Goal: Task Accomplishment & Management: Manage account settings

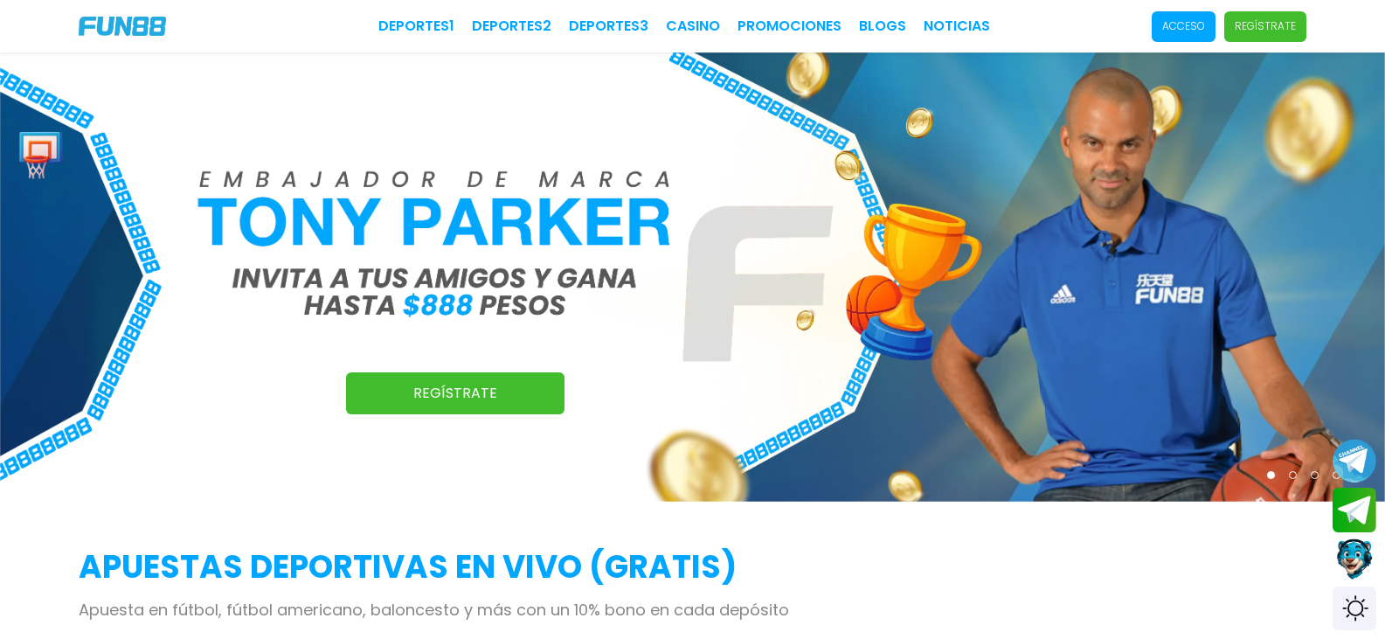
click at [1162, 24] on p "Acceso" at bounding box center [1183, 26] width 43 height 16
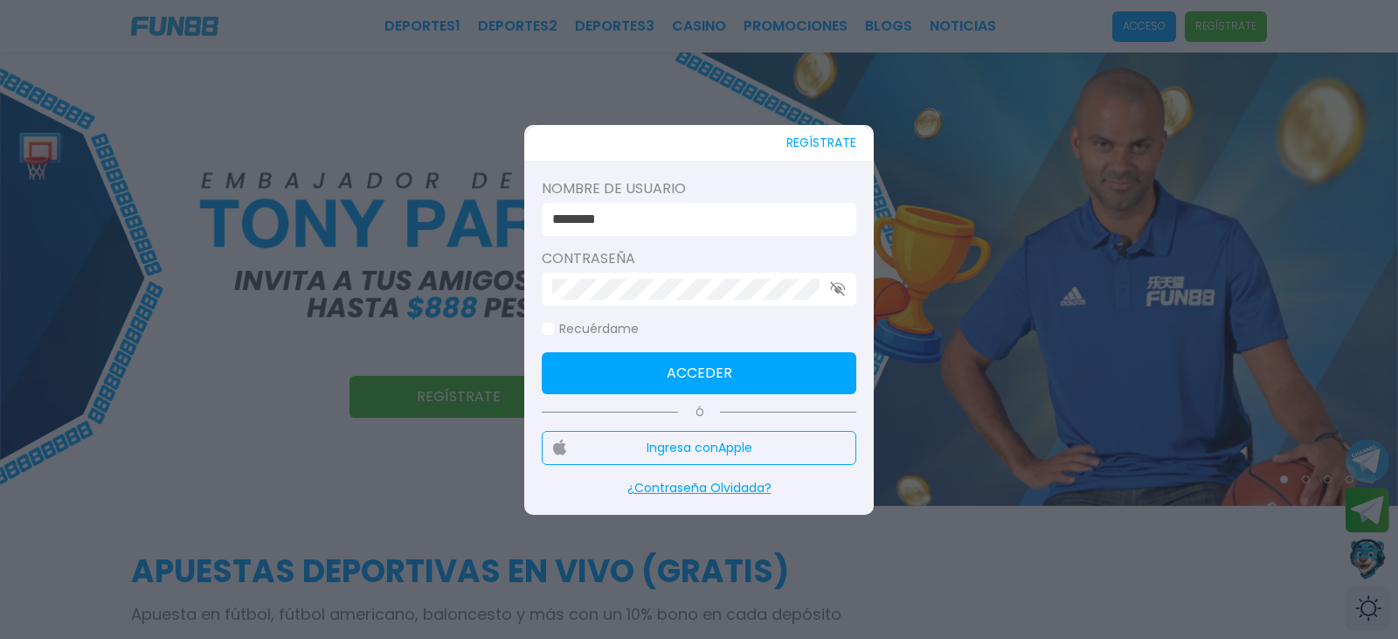
click at [673, 230] on div "********" at bounding box center [699, 219] width 314 height 33
click at [658, 218] on input "********" at bounding box center [693, 219] width 283 height 21
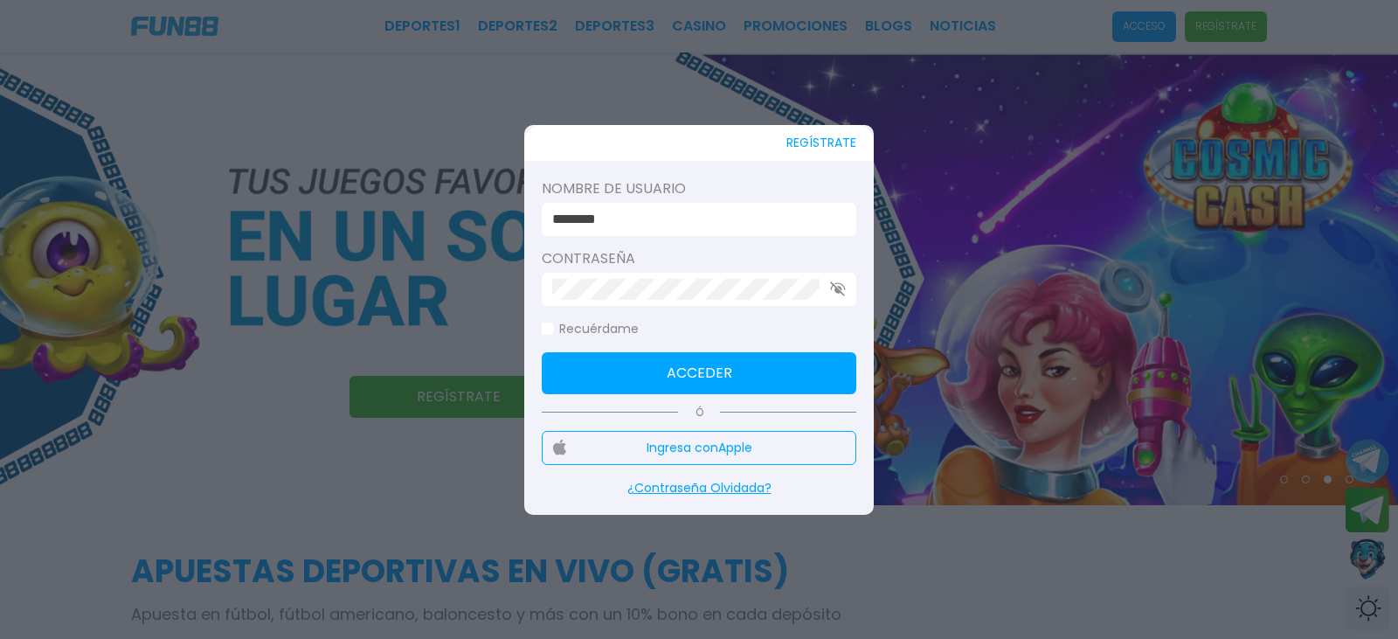
click at [649, 218] on input "********" at bounding box center [693, 219] width 283 height 21
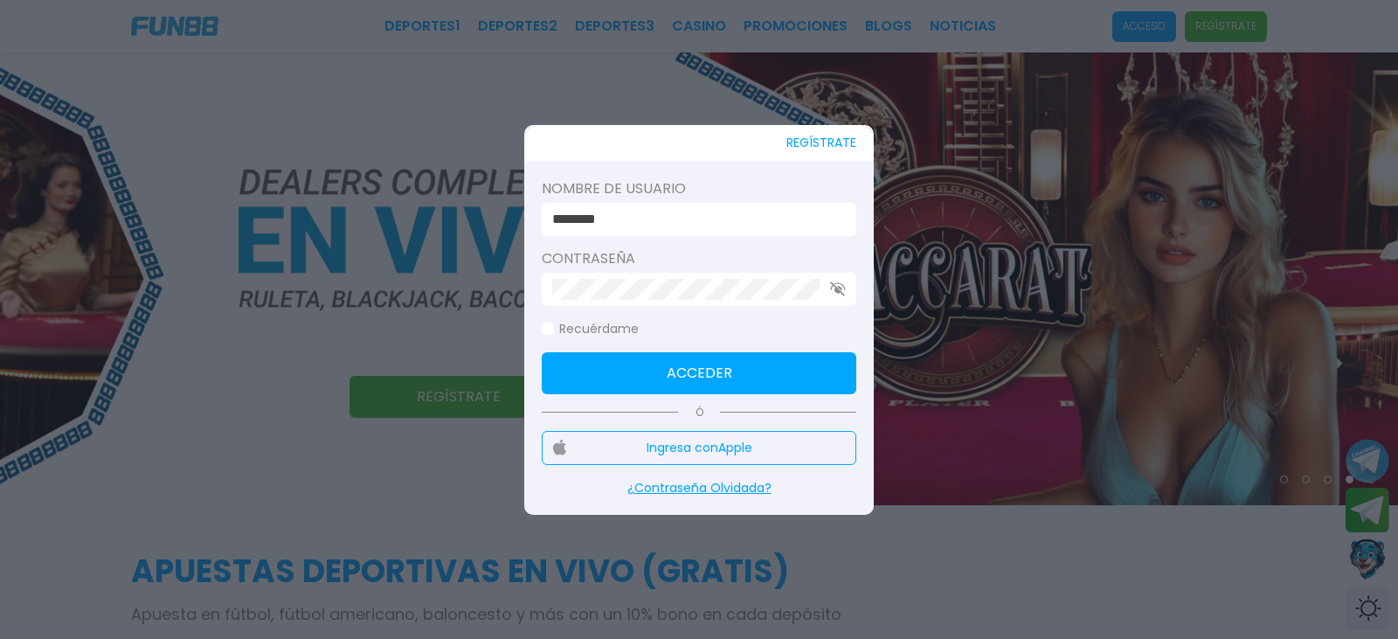
click at [632, 215] on input "********" at bounding box center [693, 219] width 283 height 21
drag, startPoint x: 632, startPoint y: 215, endPoint x: 296, endPoint y: 181, distance: 337.2
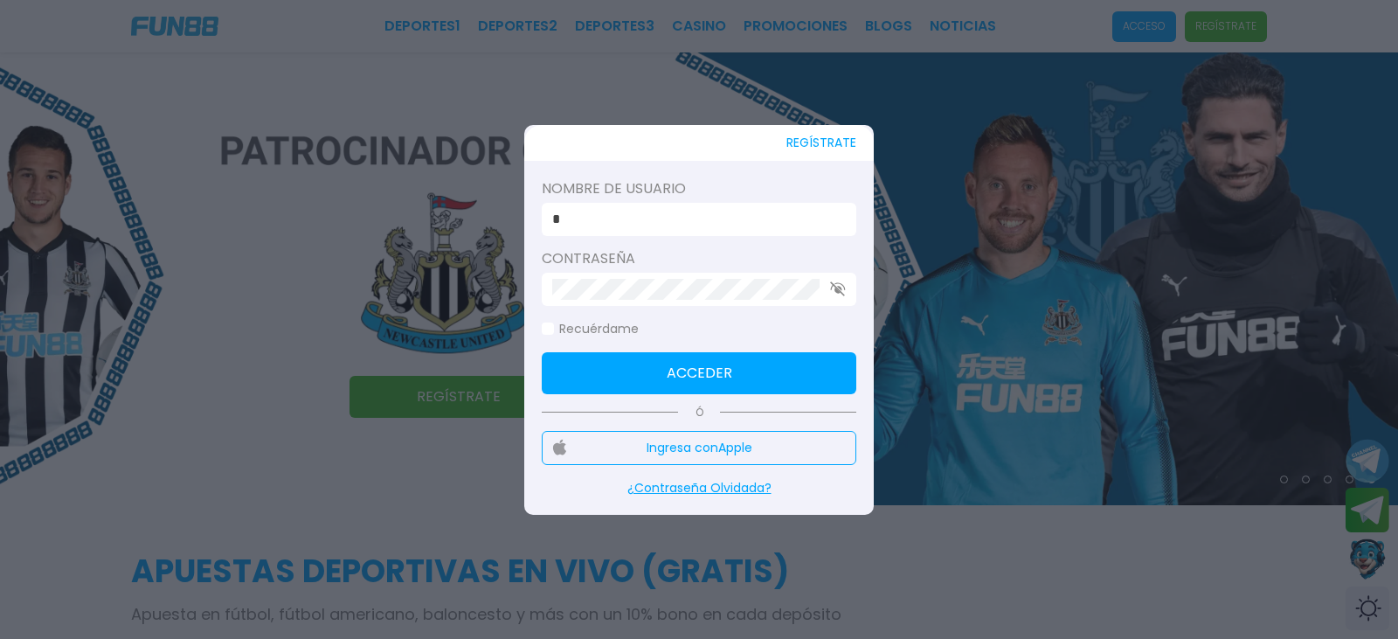
type input "**********"
click at [834, 292] on icon "button" at bounding box center [838, 288] width 16 height 15
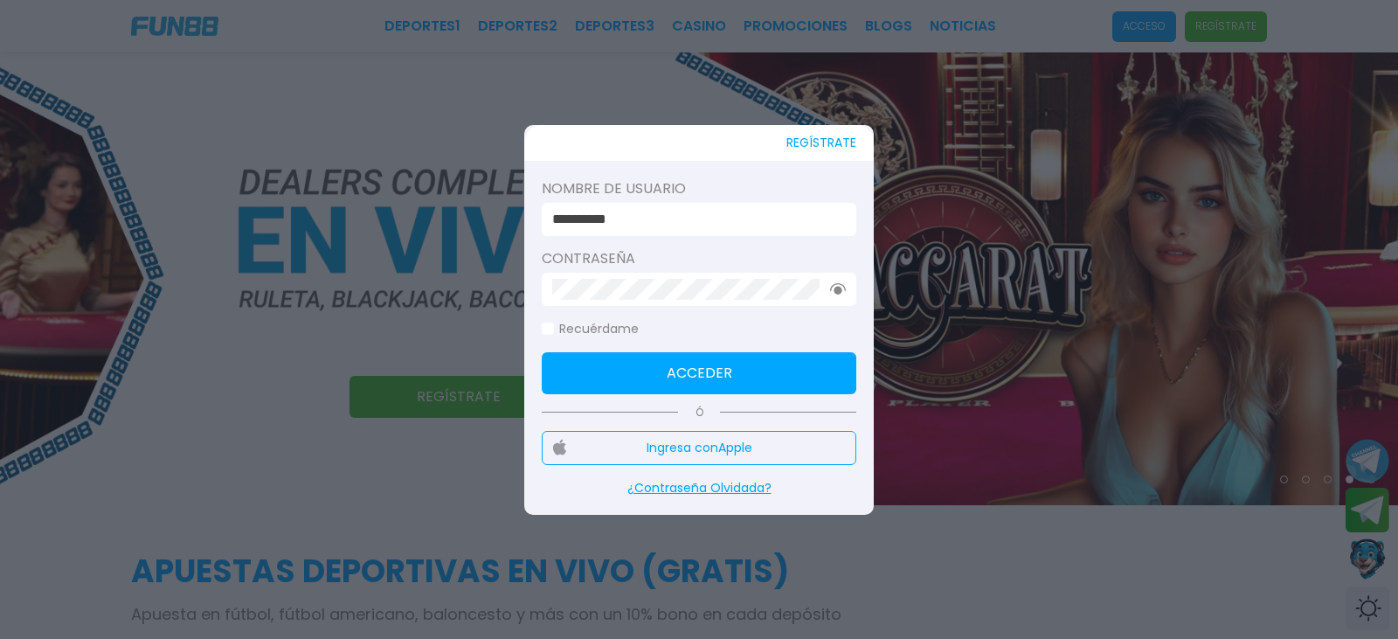
click at [565, 369] on button "Acceder" at bounding box center [699, 373] width 314 height 42
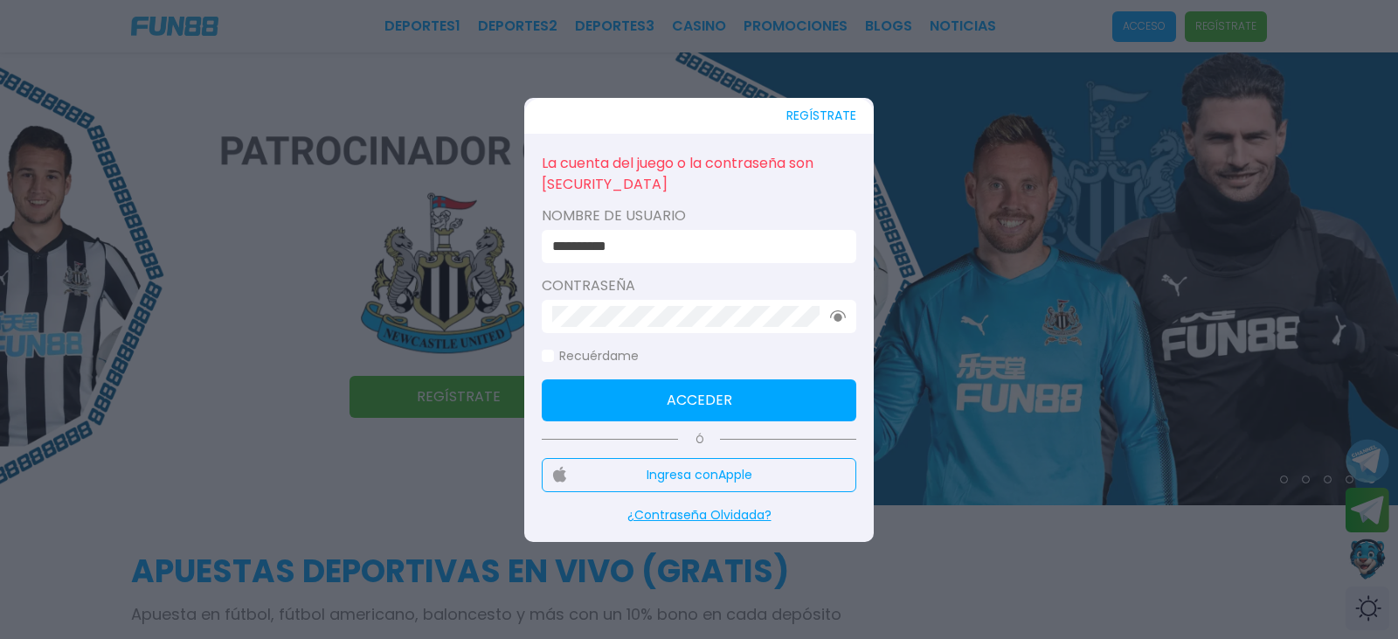
click at [745, 513] on p "¿Contraseña Olvidada?" at bounding box center [699, 515] width 314 height 18
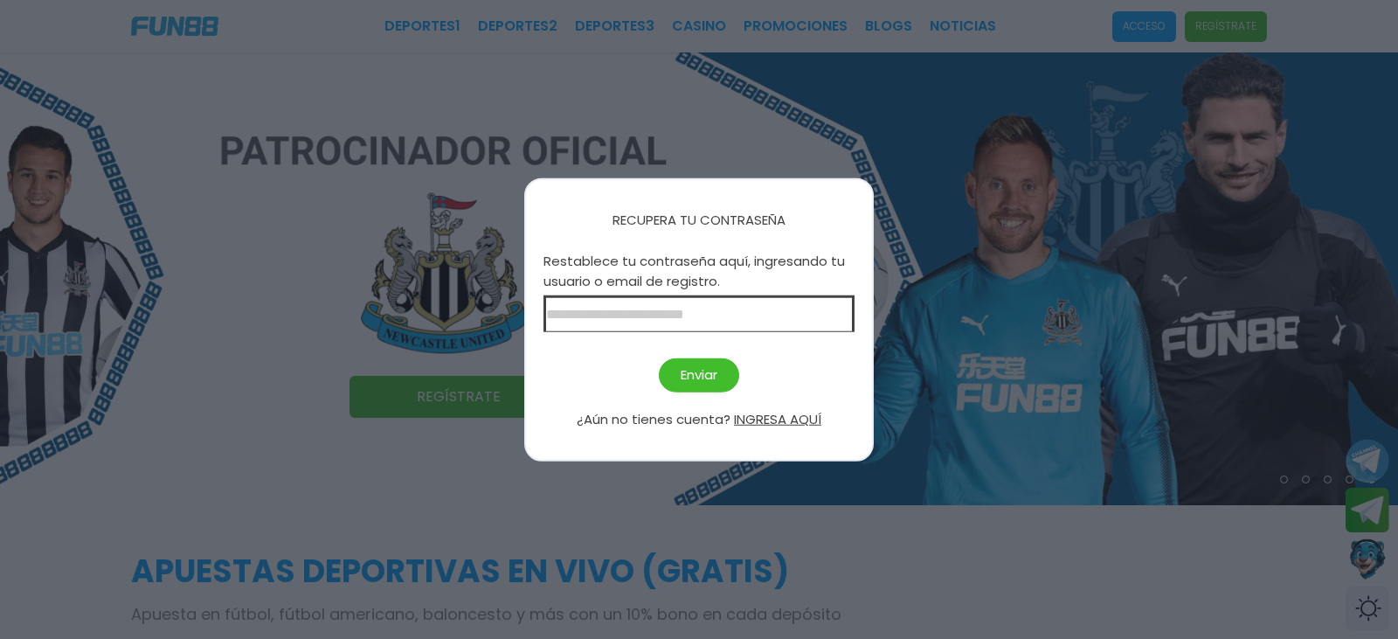
click at [642, 316] on input at bounding box center [698, 313] width 311 height 37
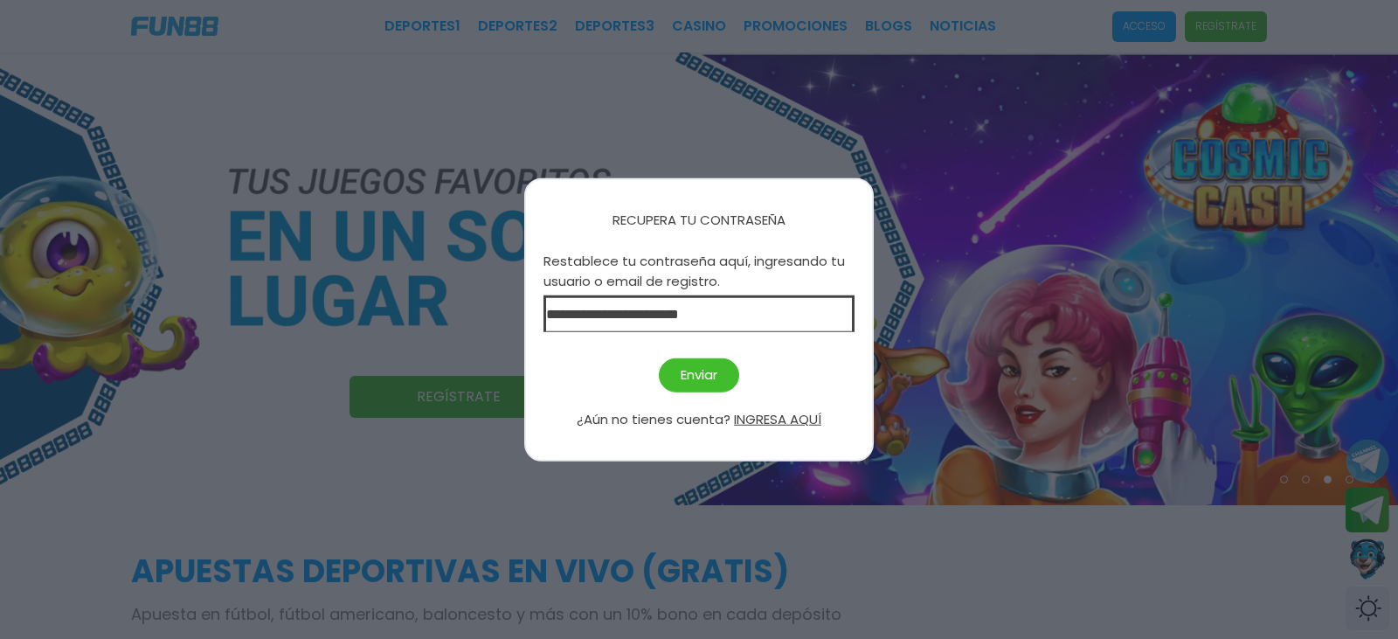
type input "**********"
click at [700, 385] on button "Enviar" at bounding box center [699, 375] width 80 height 34
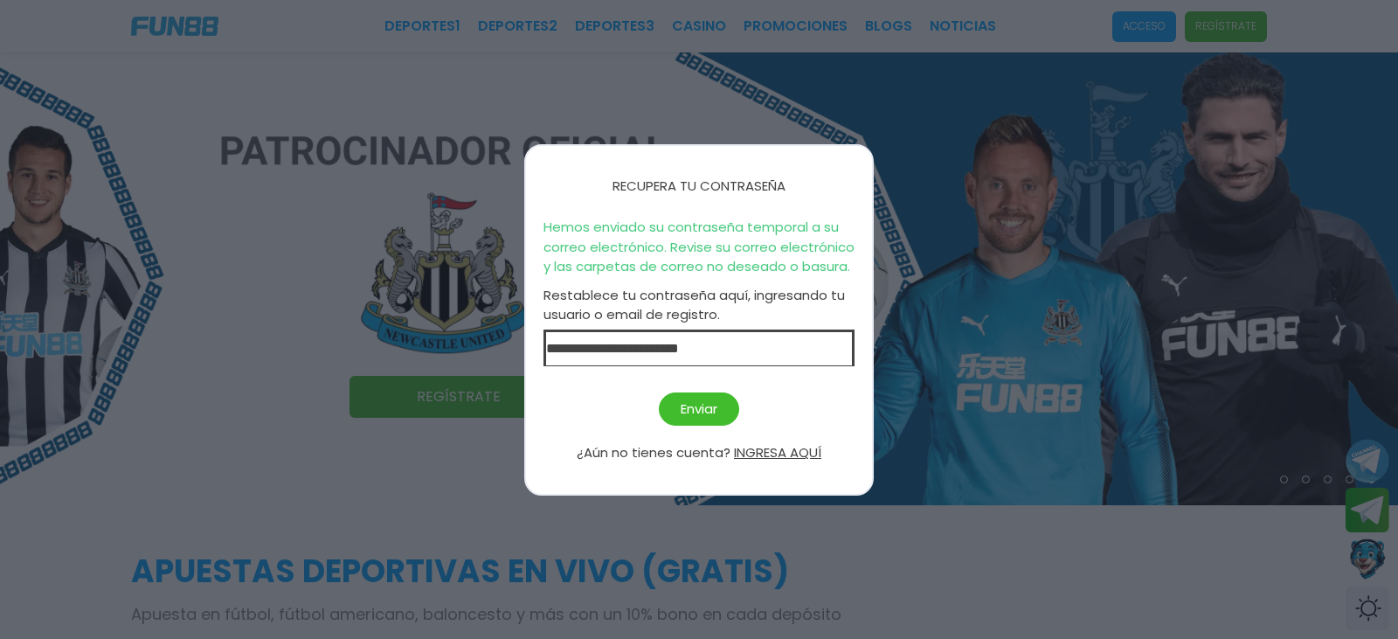
click at [1161, 48] on div at bounding box center [699, 319] width 1398 height 639
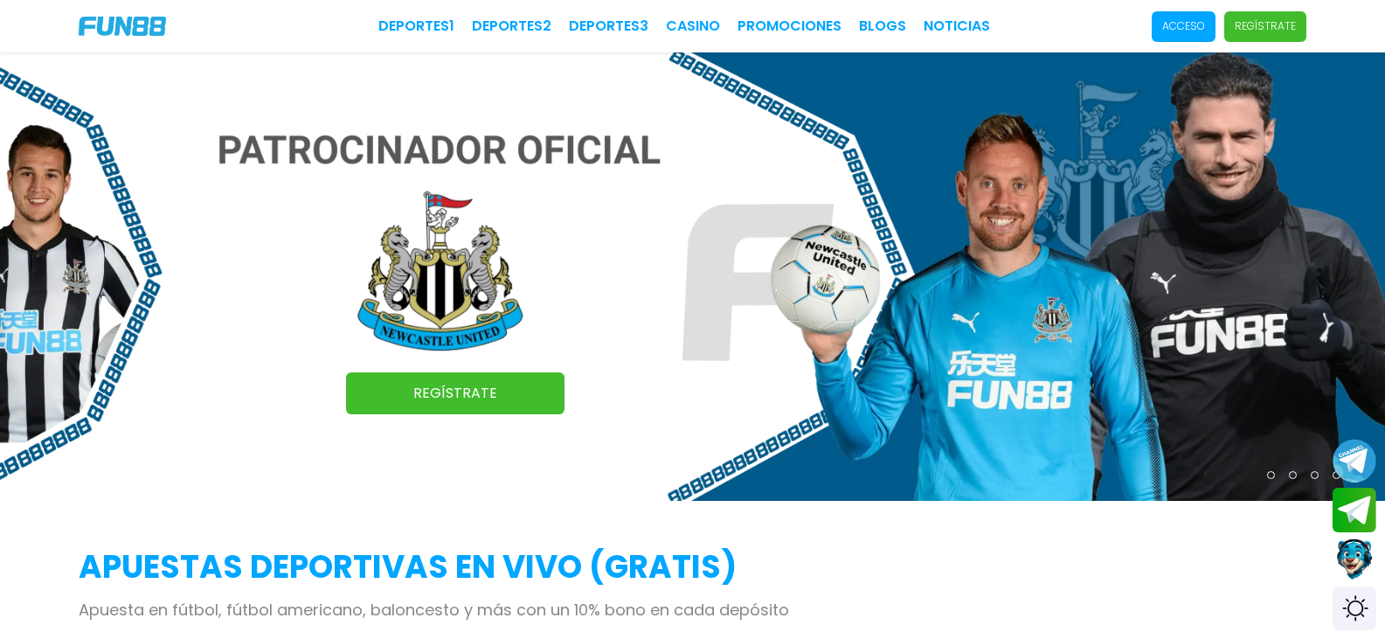
click at [1162, 24] on p "Acceso" at bounding box center [1183, 26] width 43 height 16
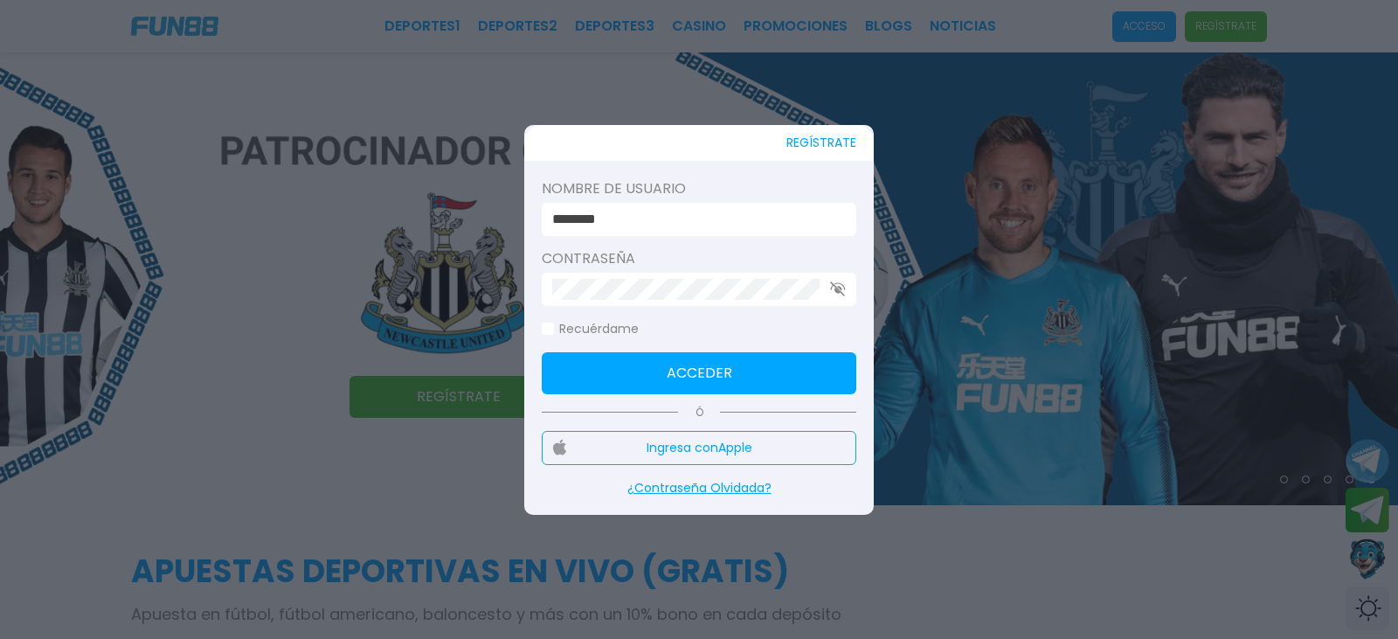
drag, startPoint x: 669, startPoint y: 209, endPoint x: 108, endPoint y: 135, distance: 565.6
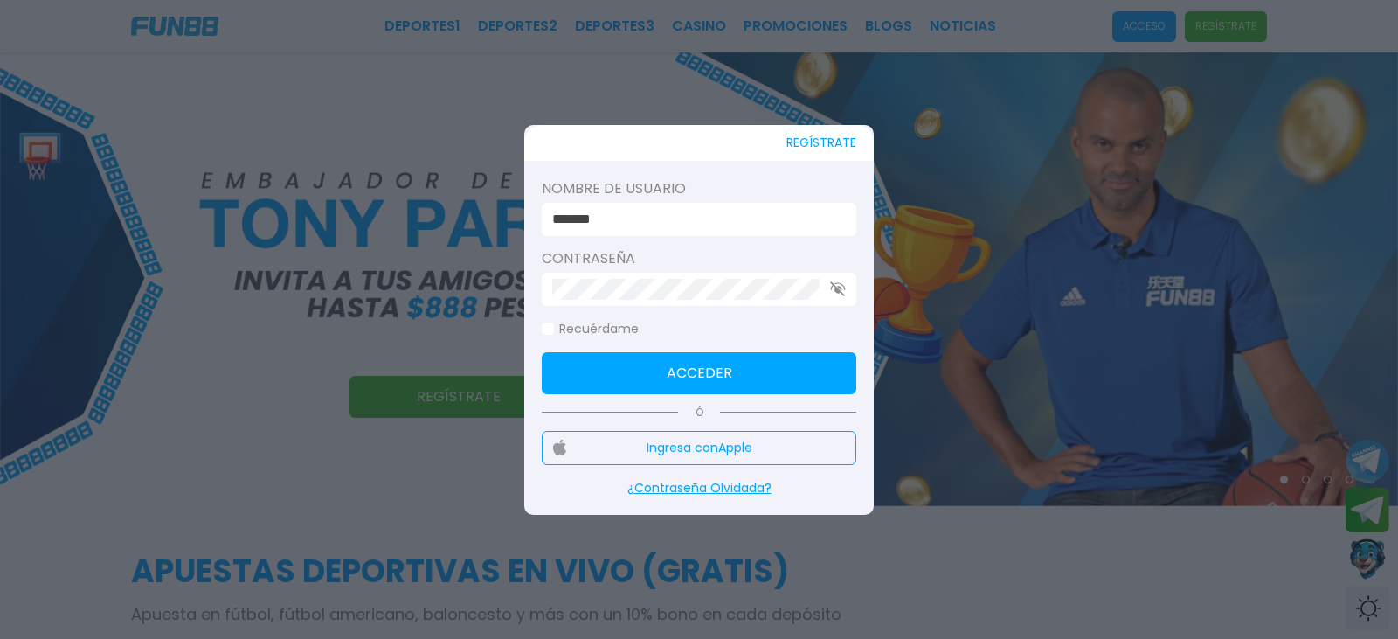
type input "*******"
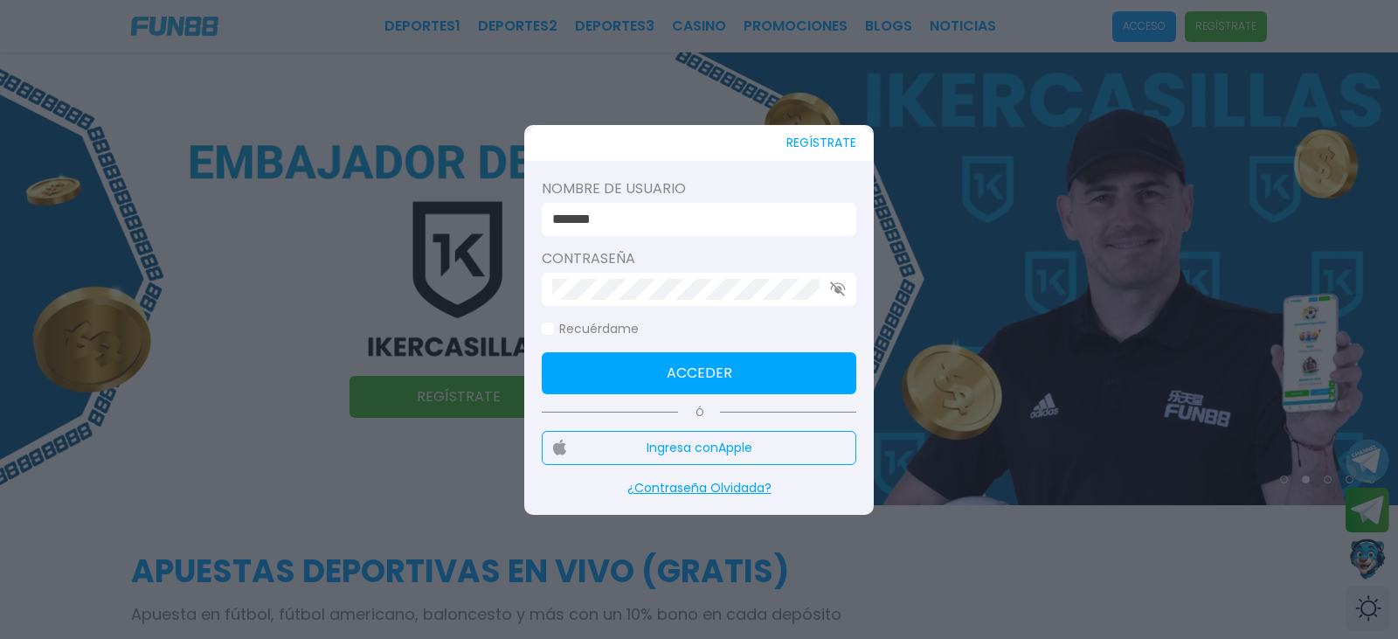
click at [836, 294] on icon "button" at bounding box center [838, 288] width 16 height 15
click at [674, 363] on button "Acceder" at bounding box center [699, 373] width 314 height 42
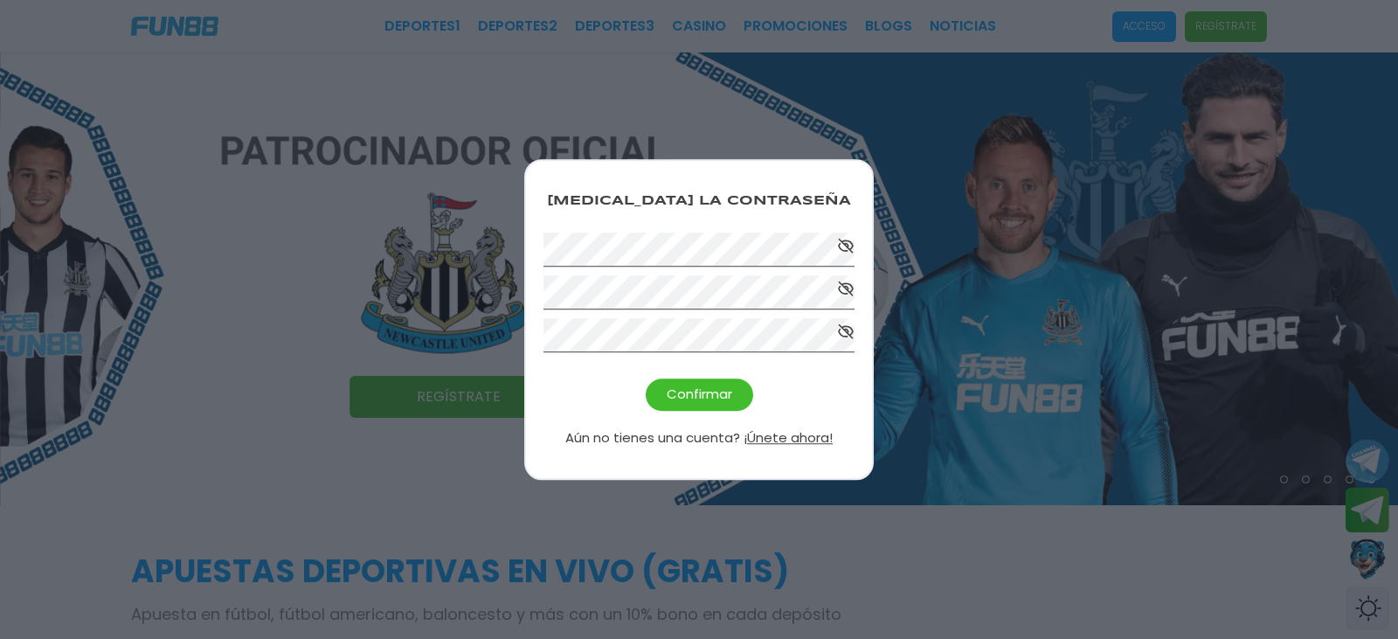
click at [849, 291] on use at bounding box center [846, 287] width 14 height 13
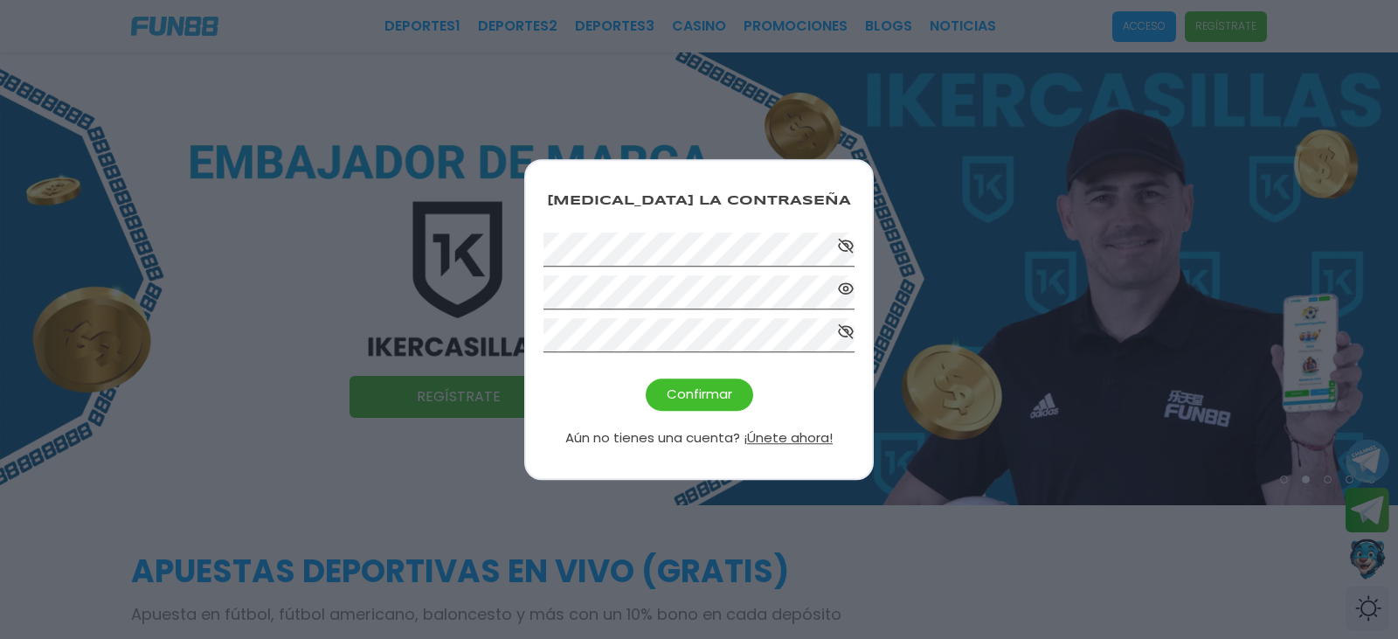
click at [558, 385] on div "Confirmar" at bounding box center [698, 394] width 311 height 32
click at [718, 397] on button "Confirmar" at bounding box center [699, 394] width 107 height 32
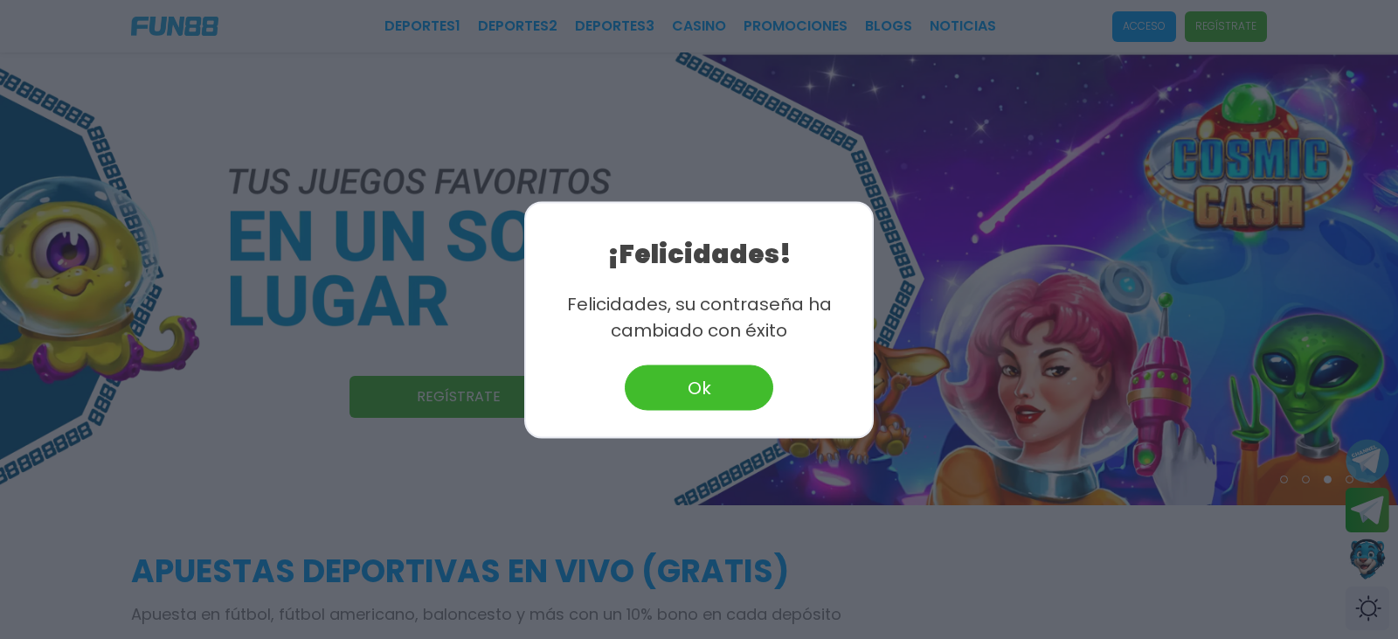
click at [713, 391] on button "Ok" at bounding box center [699, 386] width 149 height 45
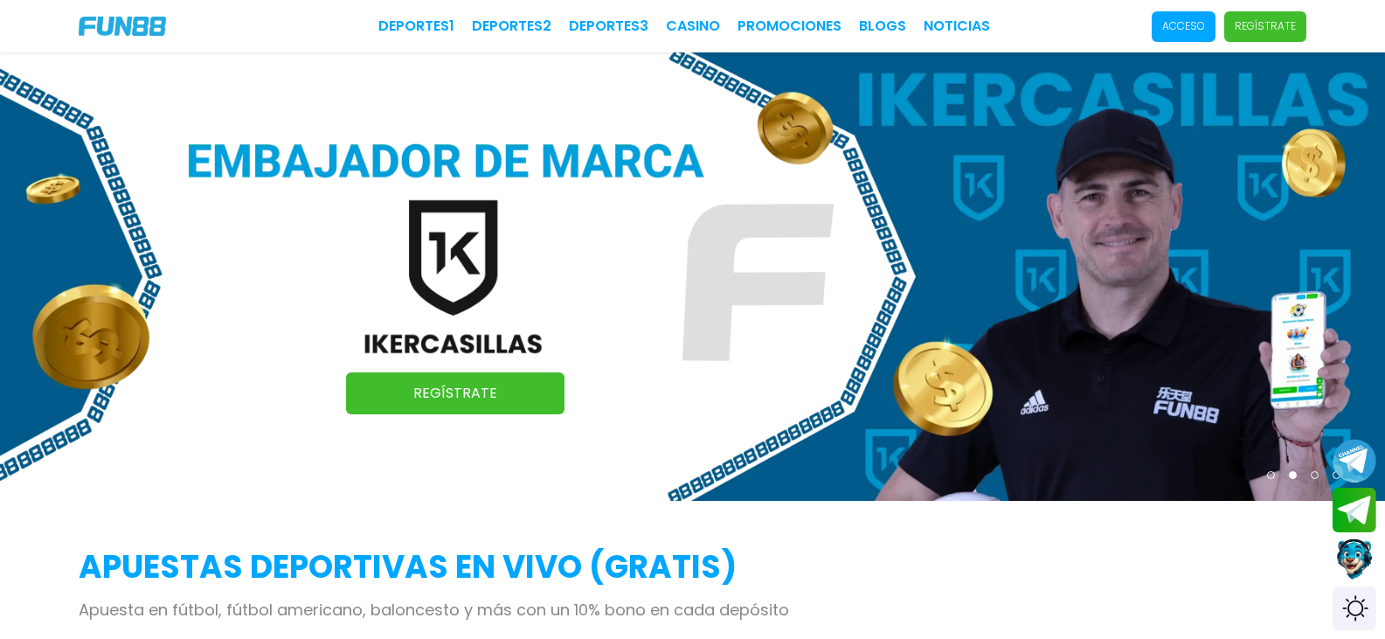
click at [1162, 32] on p "Acceso" at bounding box center [1183, 26] width 43 height 16
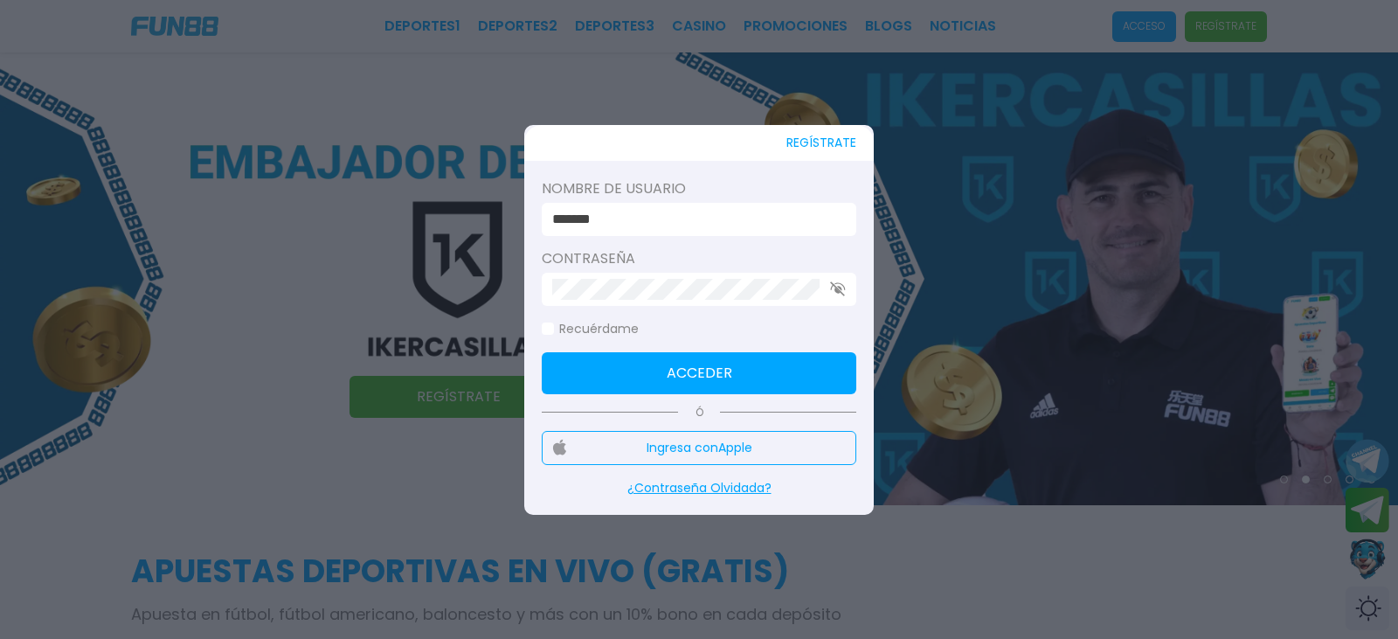
click at [727, 370] on button "Acceder" at bounding box center [699, 373] width 314 height 42
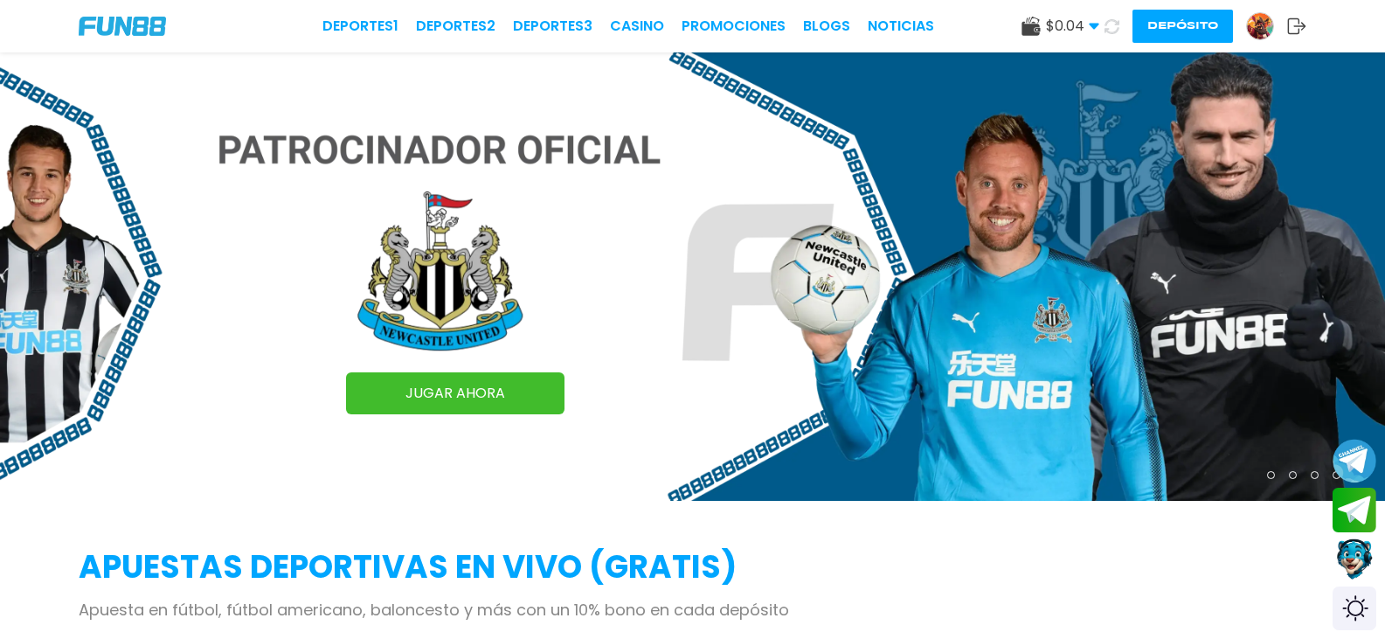
click at [1088, 27] on use at bounding box center [1093, 27] width 10 height 6
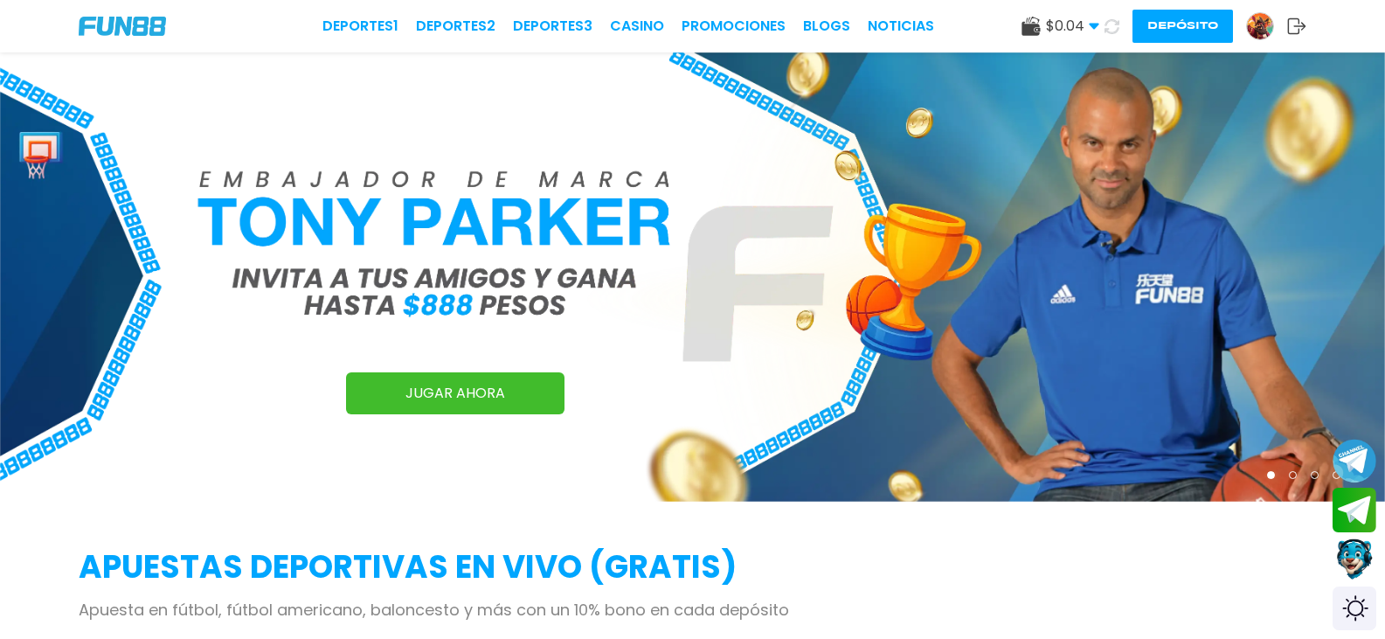
click at [1247, 29] on img at bounding box center [1260, 26] width 26 height 26
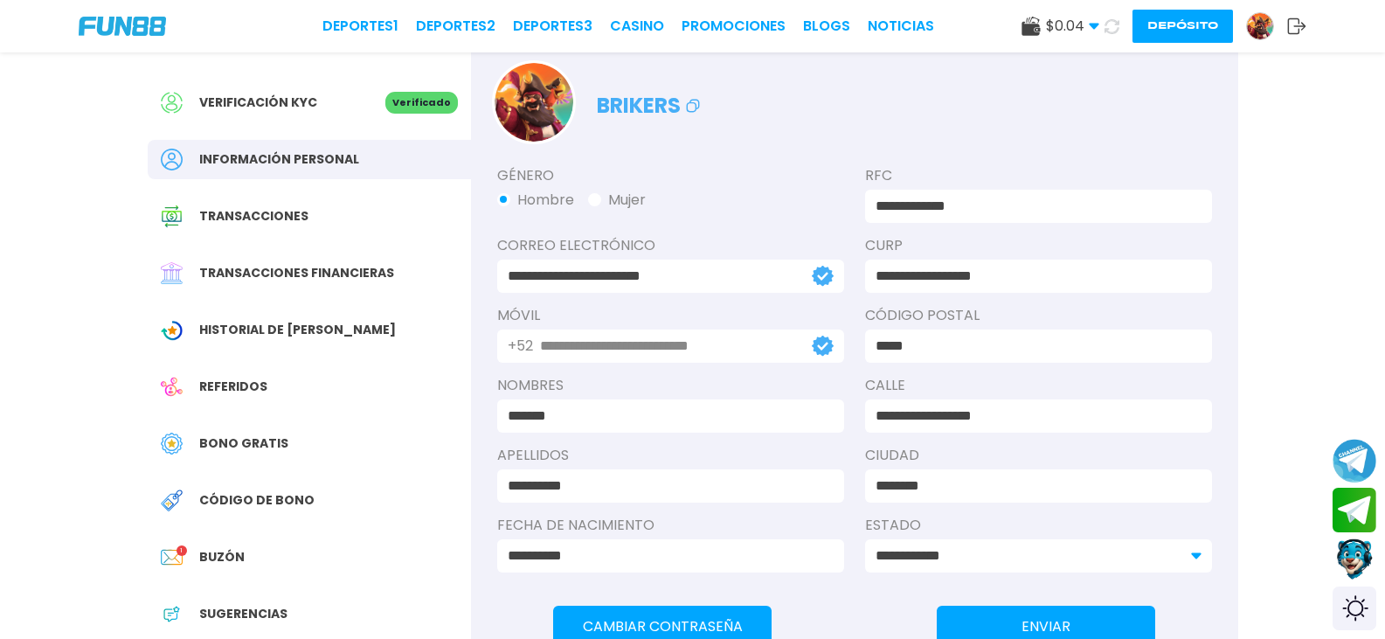
scroll to position [87, 0]
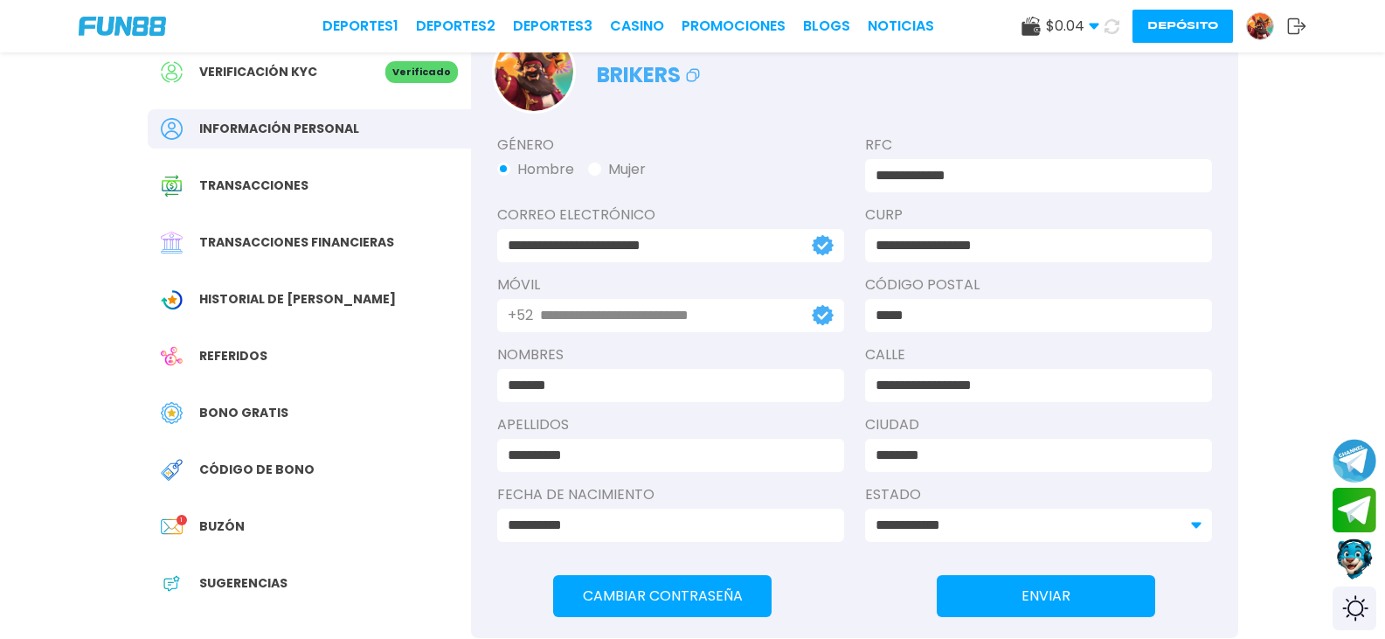
click at [213, 521] on span "Buzón" at bounding box center [221, 526] width 45 height 18
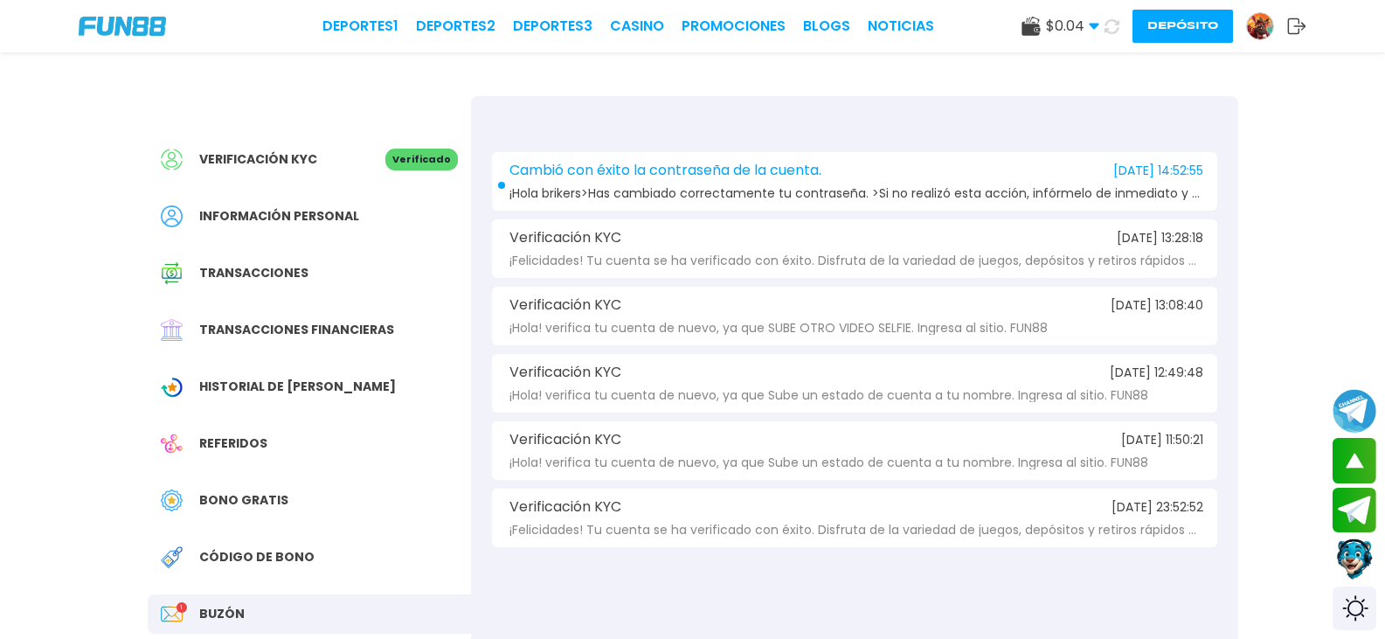
click at [750, 190] on span "¡Hola brikers>Has cambiado correctamente tu contraseña. >Si no realizó esta acc…" at bounding box center [856, 193] width 694 height 13
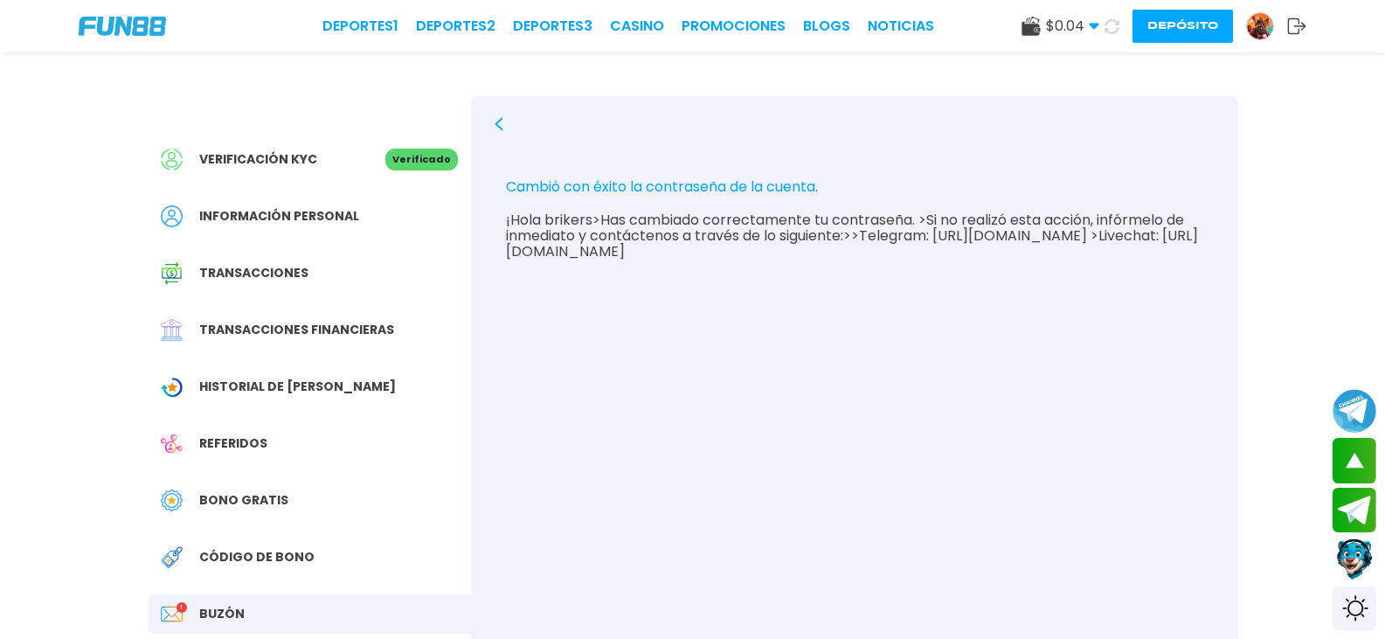
click at [266, 493] on span "Bono Gratis" at bounding box center [243, 500] width 89 height 18
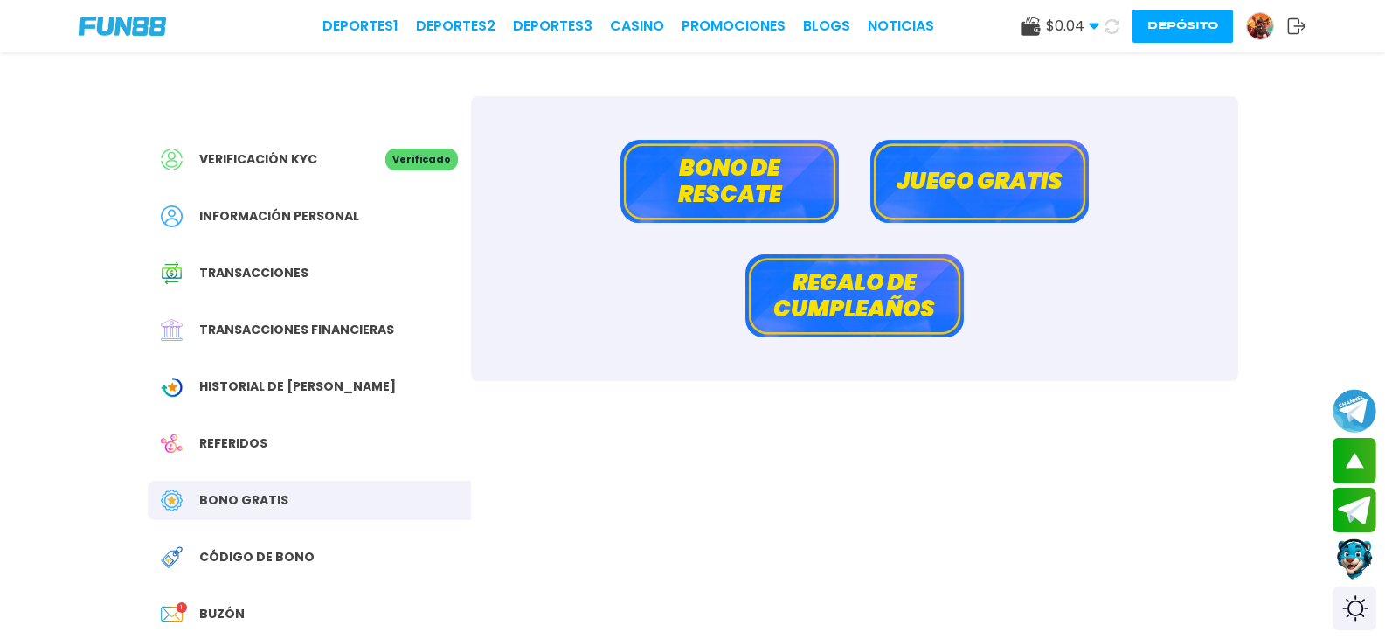
click at [902, 294] on button "Regalo de cumpleaños" at bounding box center [854, 295] width 218 height 83
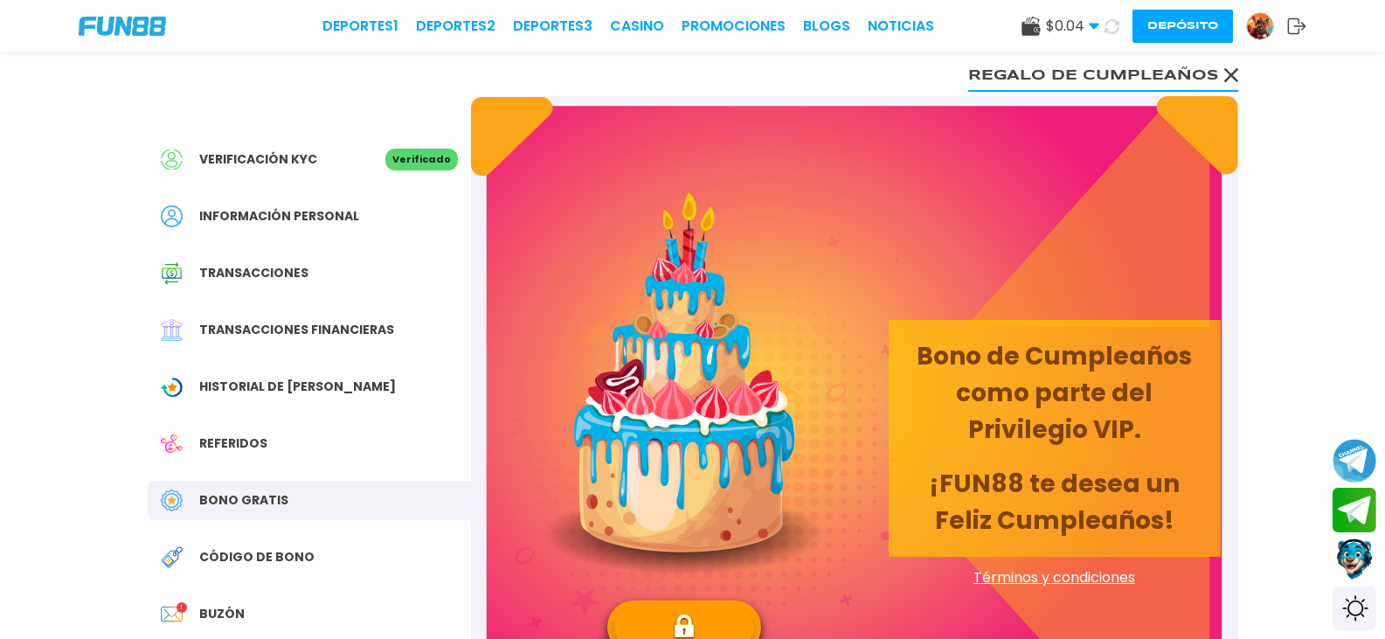
scroll to position [262, 0]
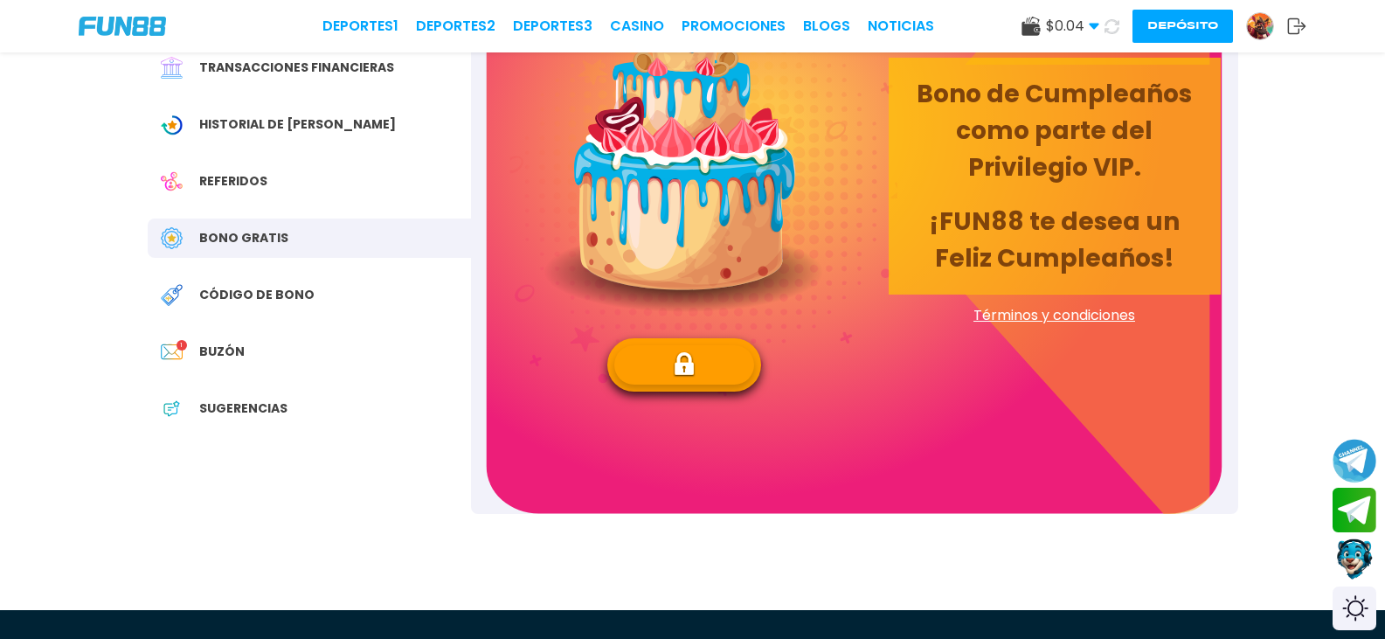
click at [694, 355] on img at bounding box center [684, 364] width 23 height 27
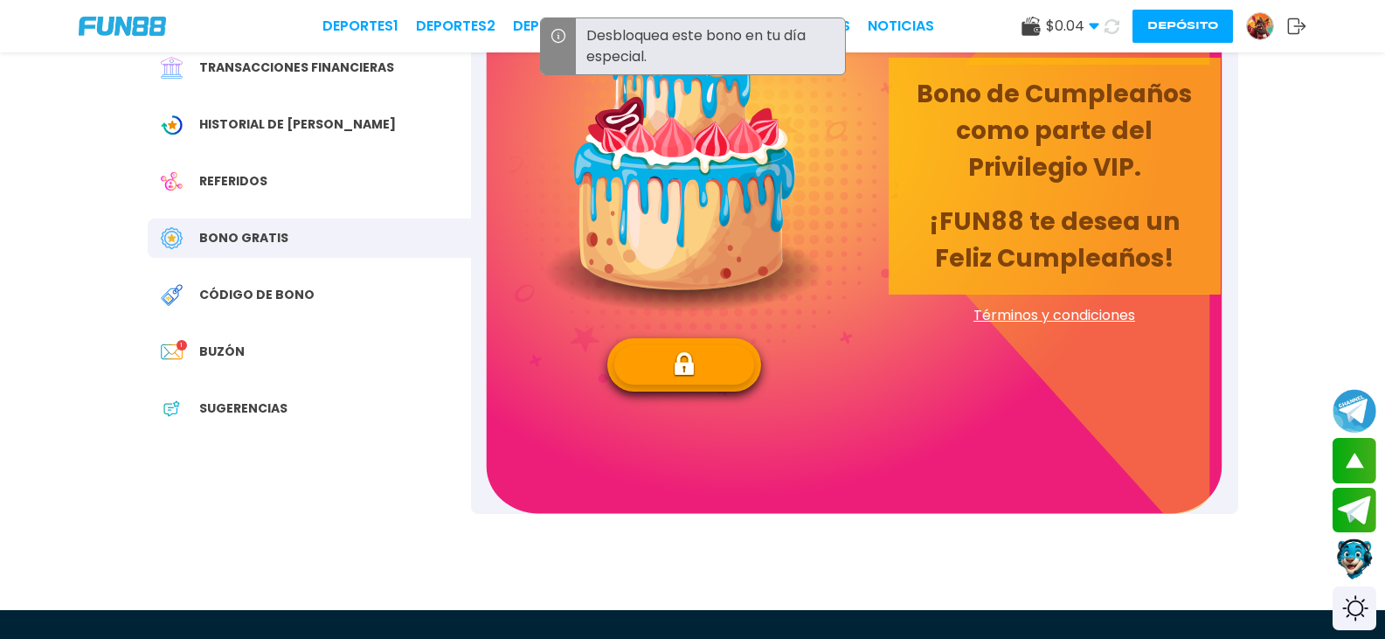
scroll to position [0, 0]
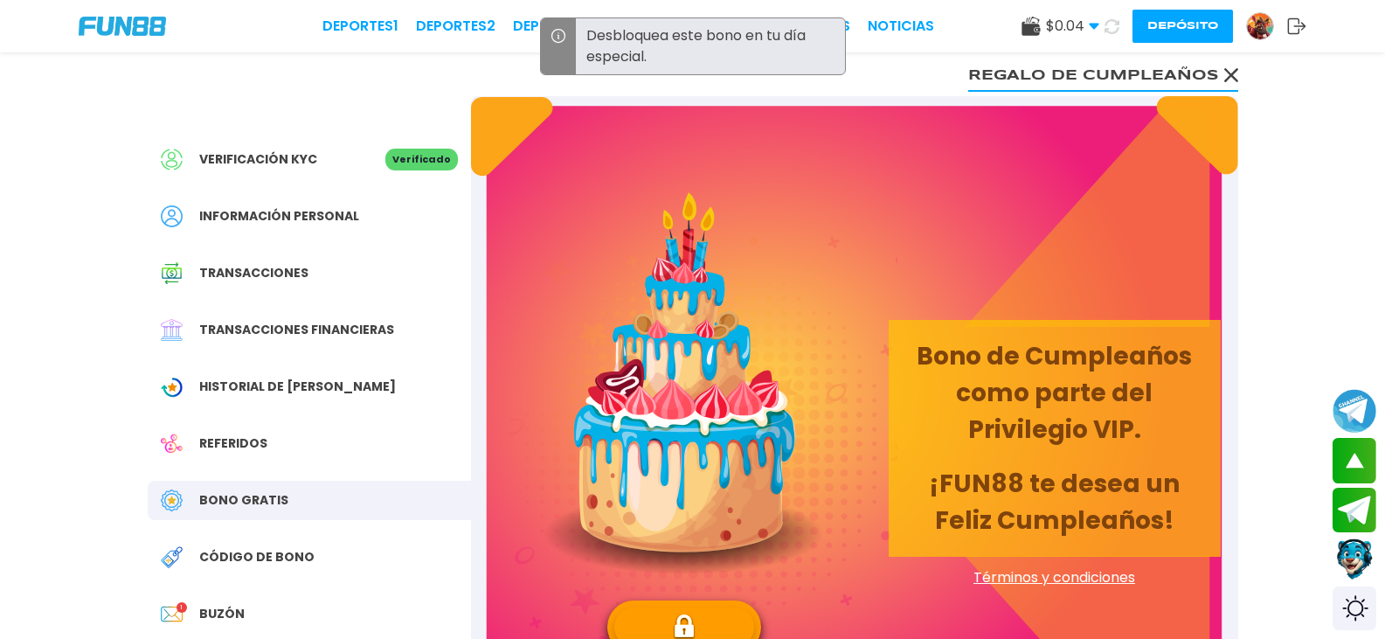
click at [1137, 429] on p "Bono de Cumpleaños como parte del Privilegio VIP." at bounding box center [1054, 393] width 290 height 110
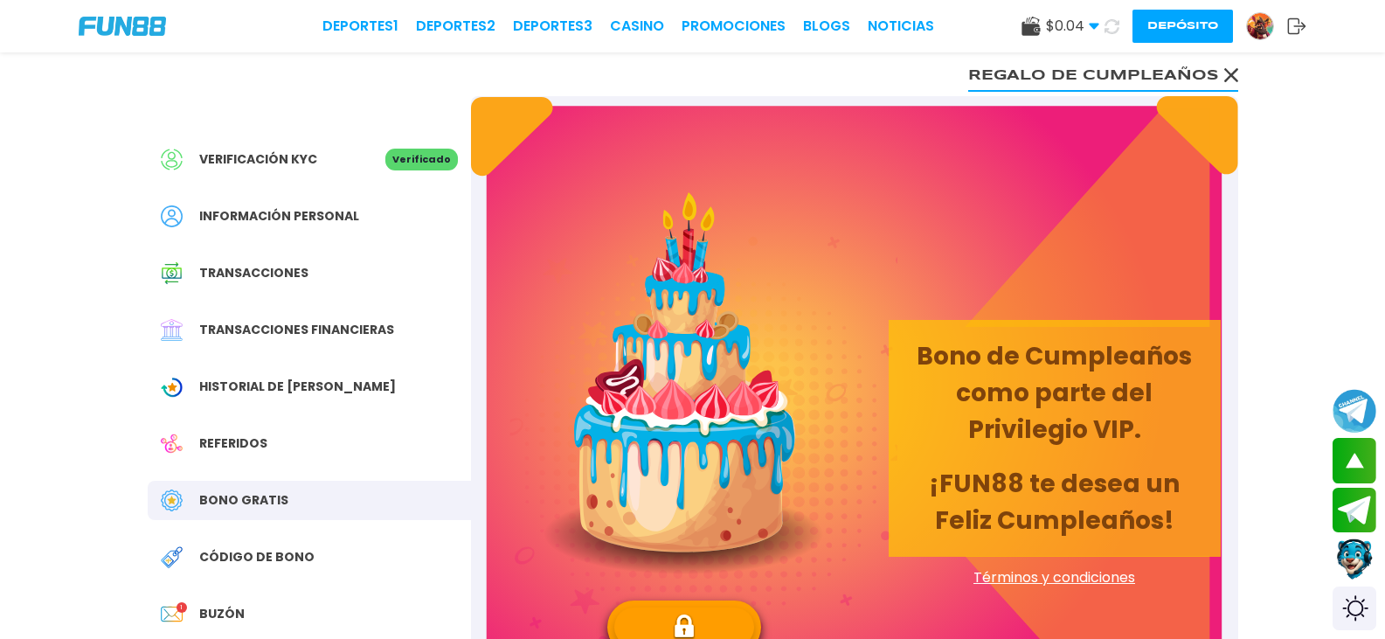
click at [685, 418] on img at bounding box center [684, 383] width 280 height 382
click at [1206, 69] on button "Regalo de cumpleaños" at bounding box center [1103, 74] width 270 height 35
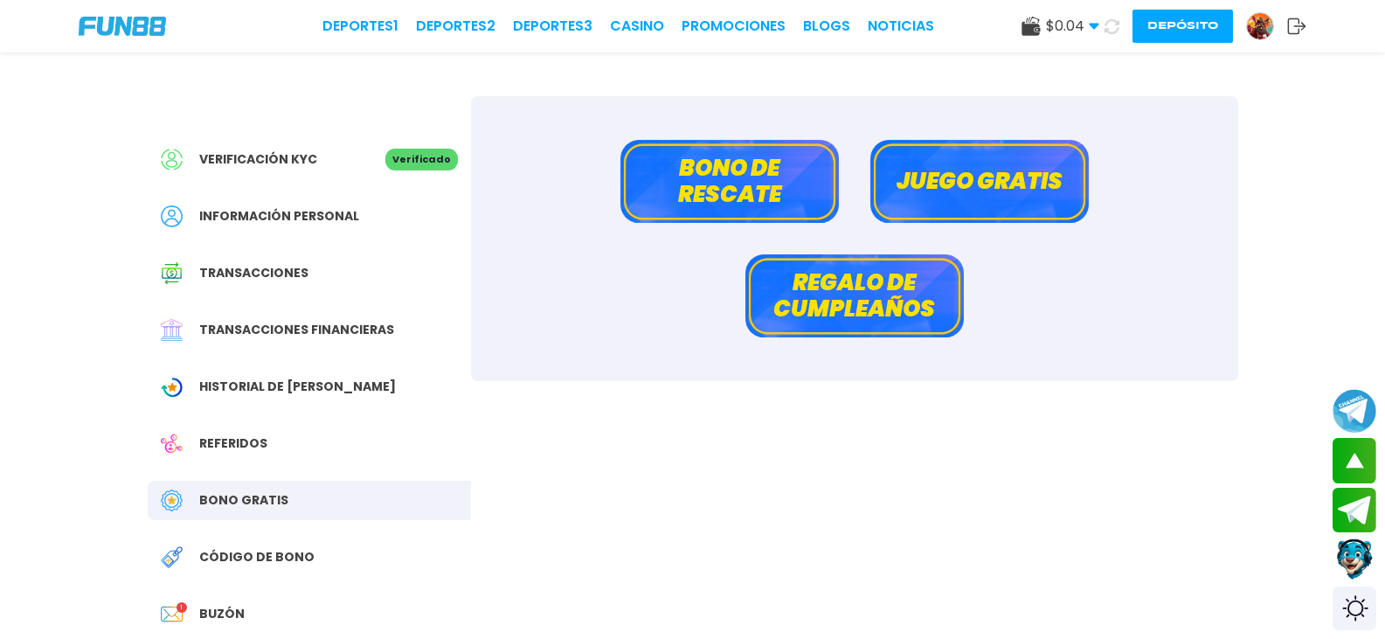
click at [929, 163] on button "Juego gratis" at bounding box center [979, 181] width 218 height 83
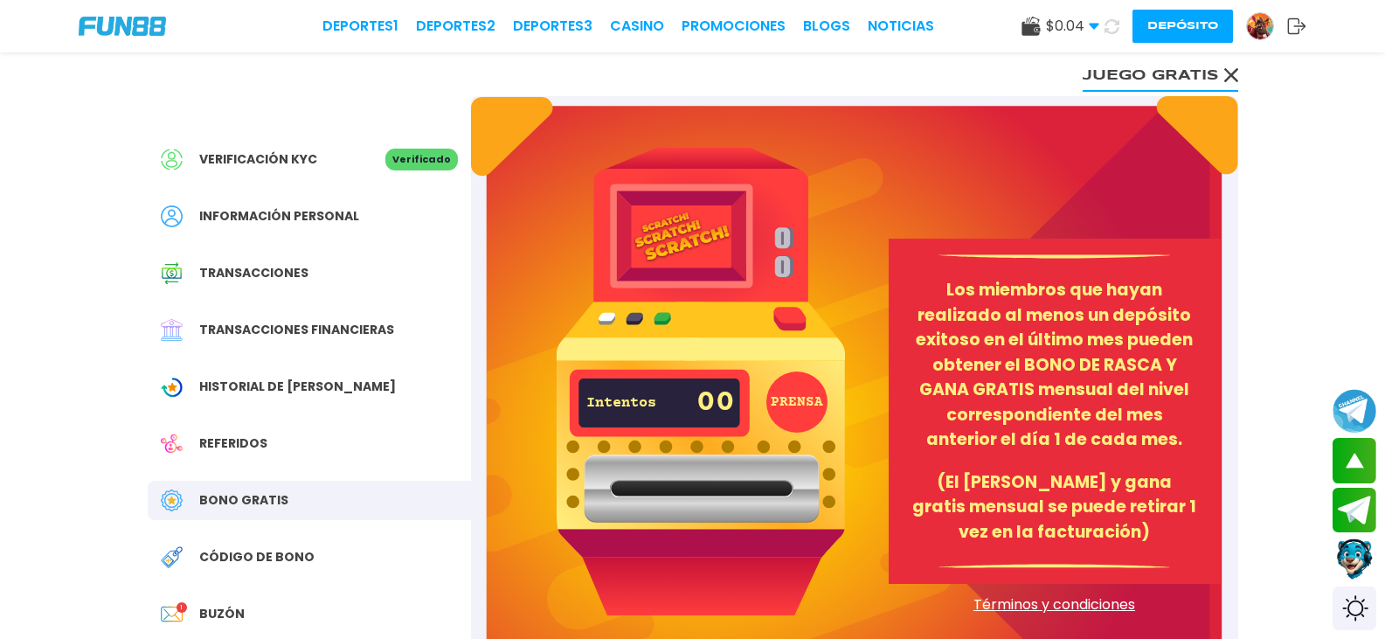
click at [791, 391] on button "PRENSA" at bounding box center [796, 401] width 61 height 61
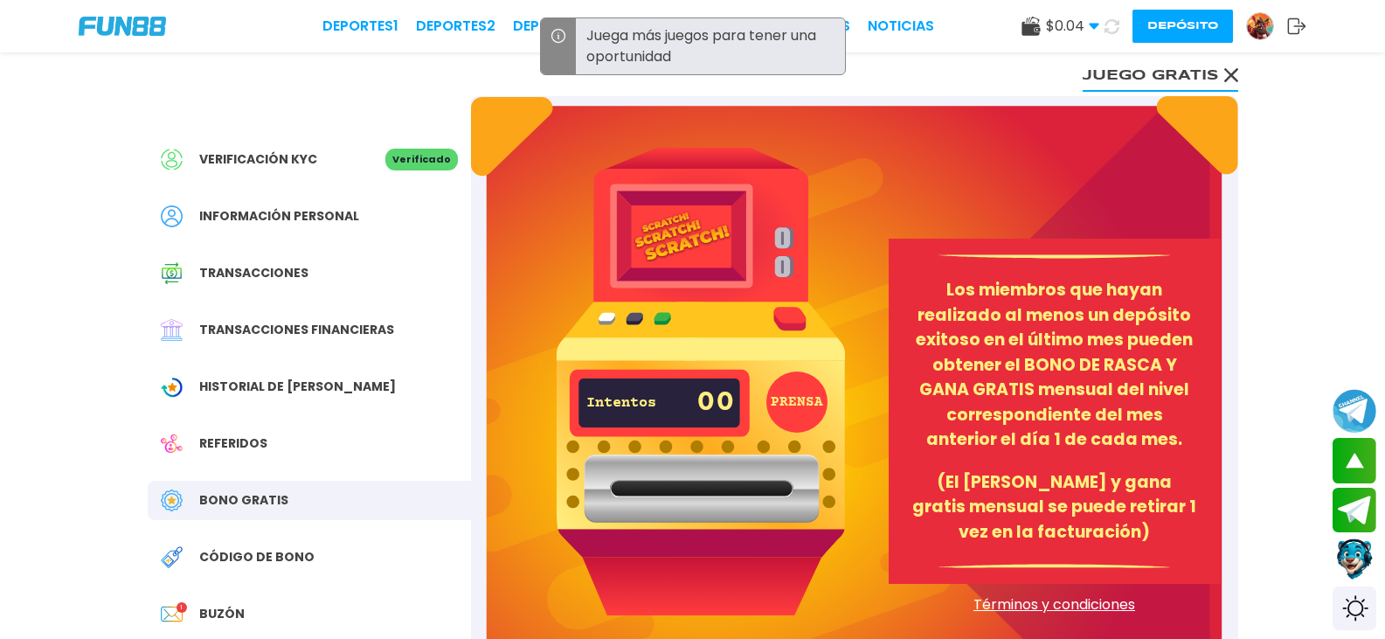
click at [1138, 73] on button "Juego gratis" at bounding box center [1159, 74] width 155 height 35
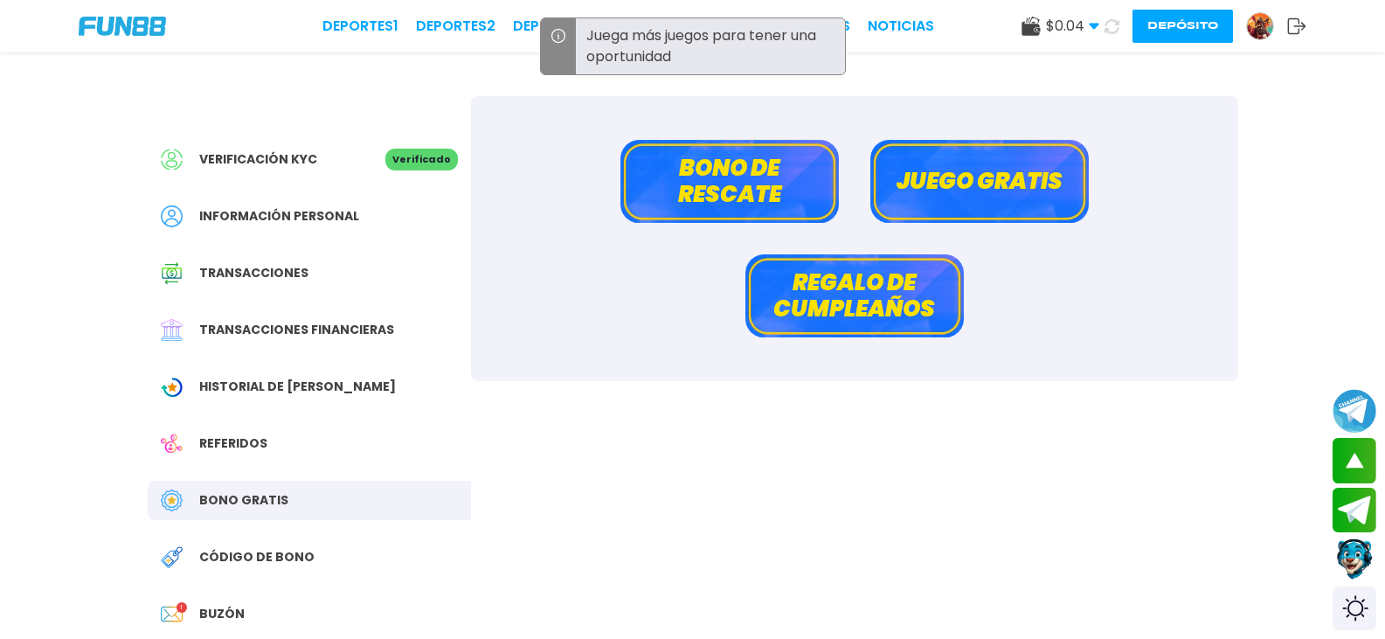
click at [681, 186] on button "Bono de rescate" at bounding box center [729, 181] width 218 height 83
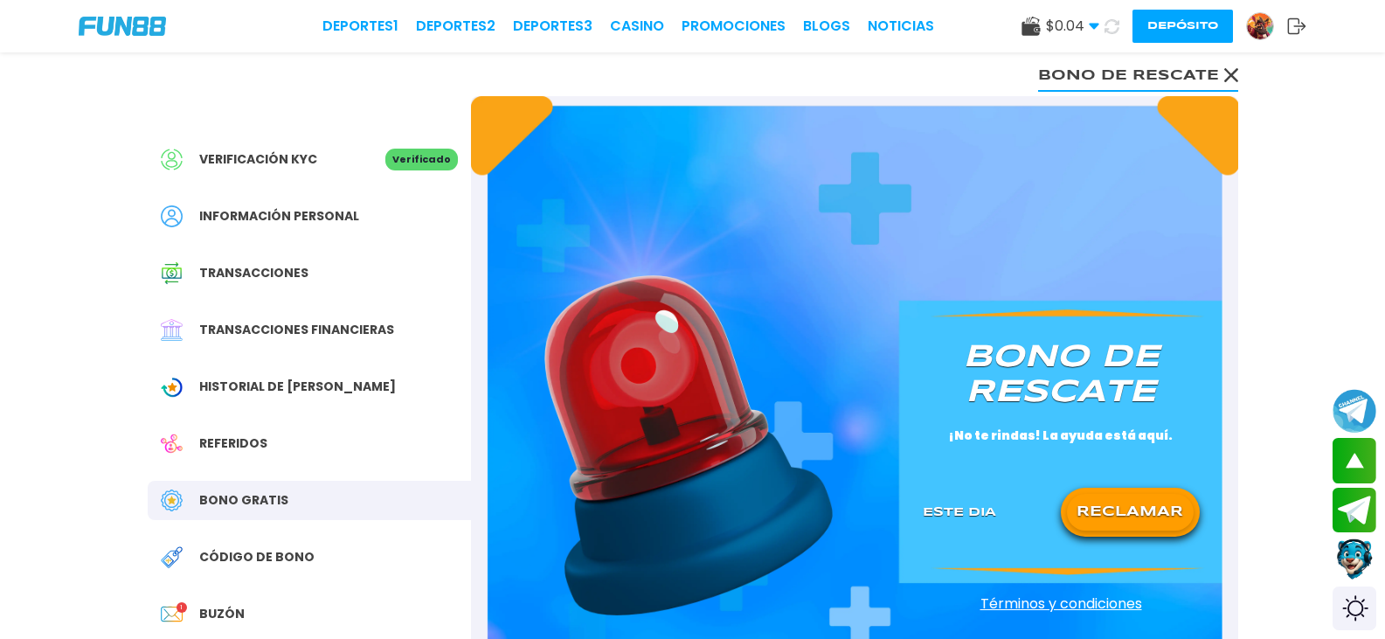
click at [1106, 516] on button "RECLAMAR" at bounding box center [1130, 512] width 127 height 37
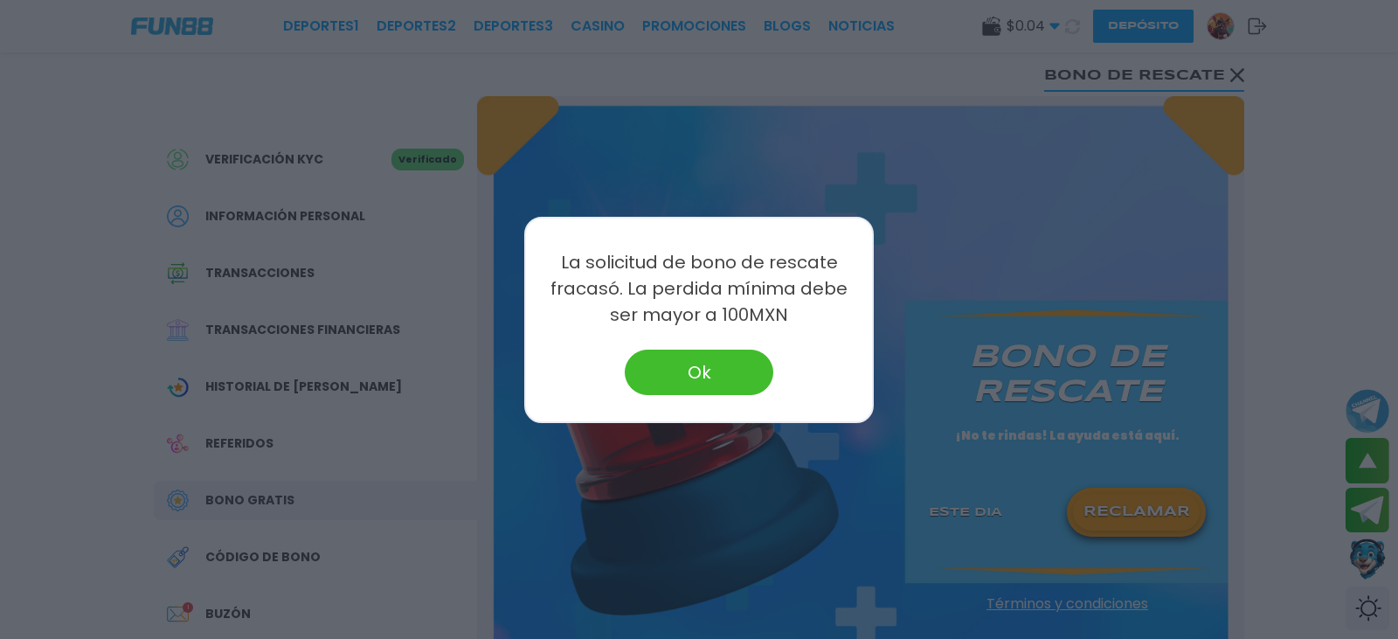
click at [684, 352] on button "Ok" at bounding box center [699, 371] width 149 height 45
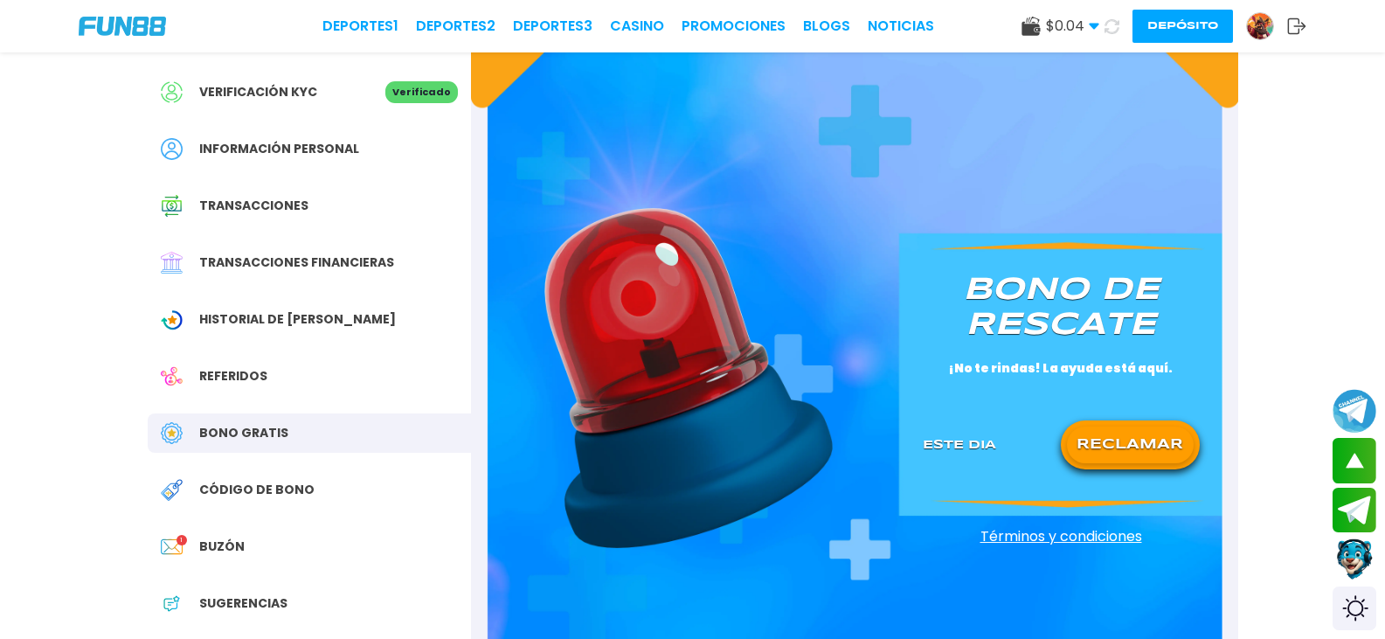
scroll to position [87, 0]
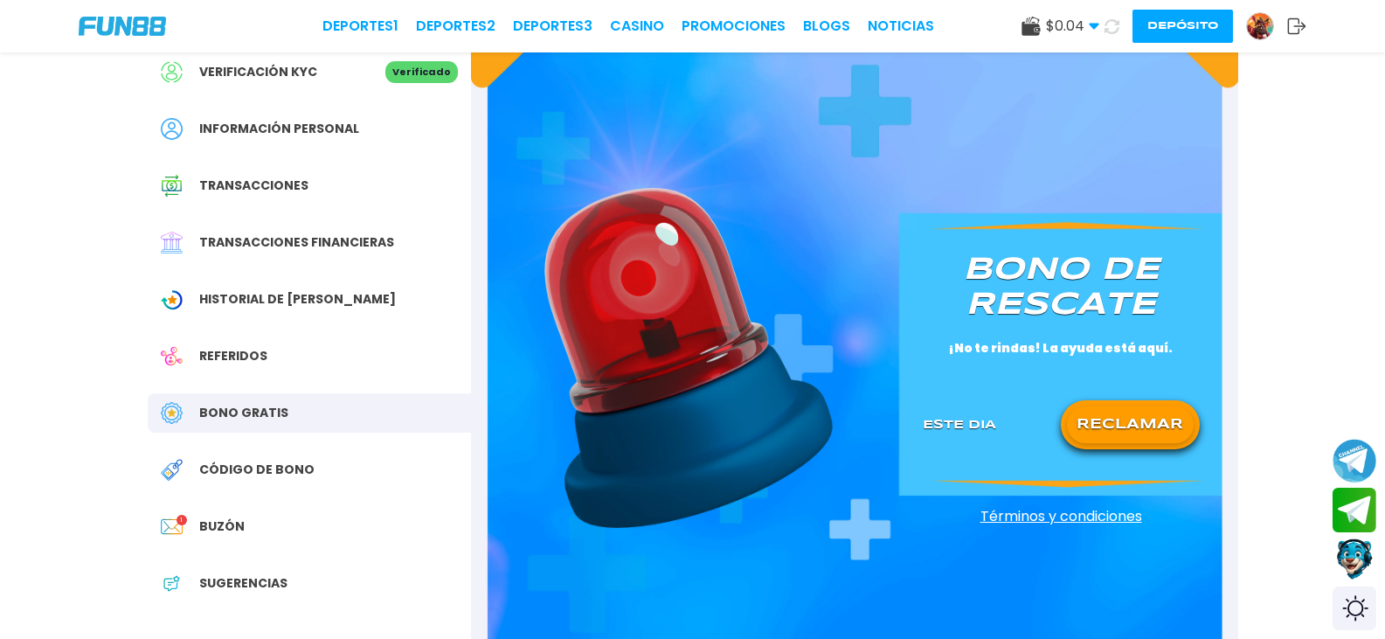
click at [280, 457] on div "Código de bono" at bounding box center [309, 469] width 323 height 39
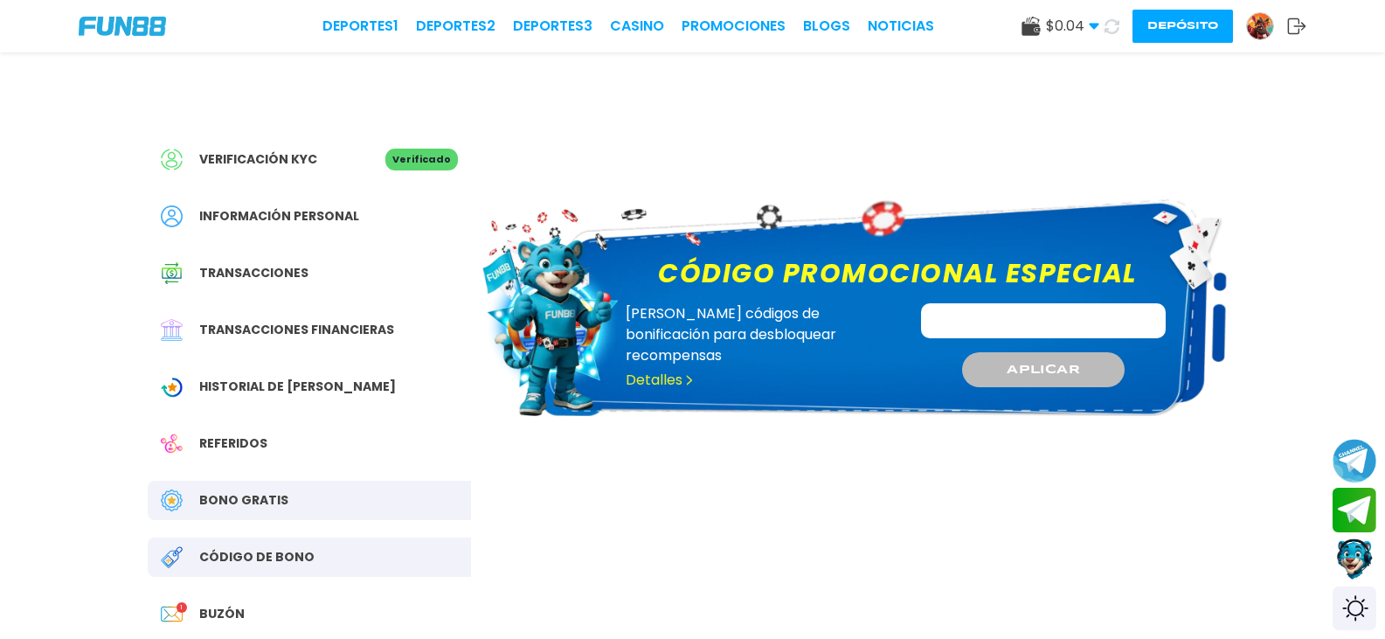
click at [979, 318] on input "Código promocional especial" at bounding box center [1043, 320] width 245 height 35
type input "**********"
click at [1059, 375] on span "APLICAR" at bounding box center [1043, 369] width 74 height 18
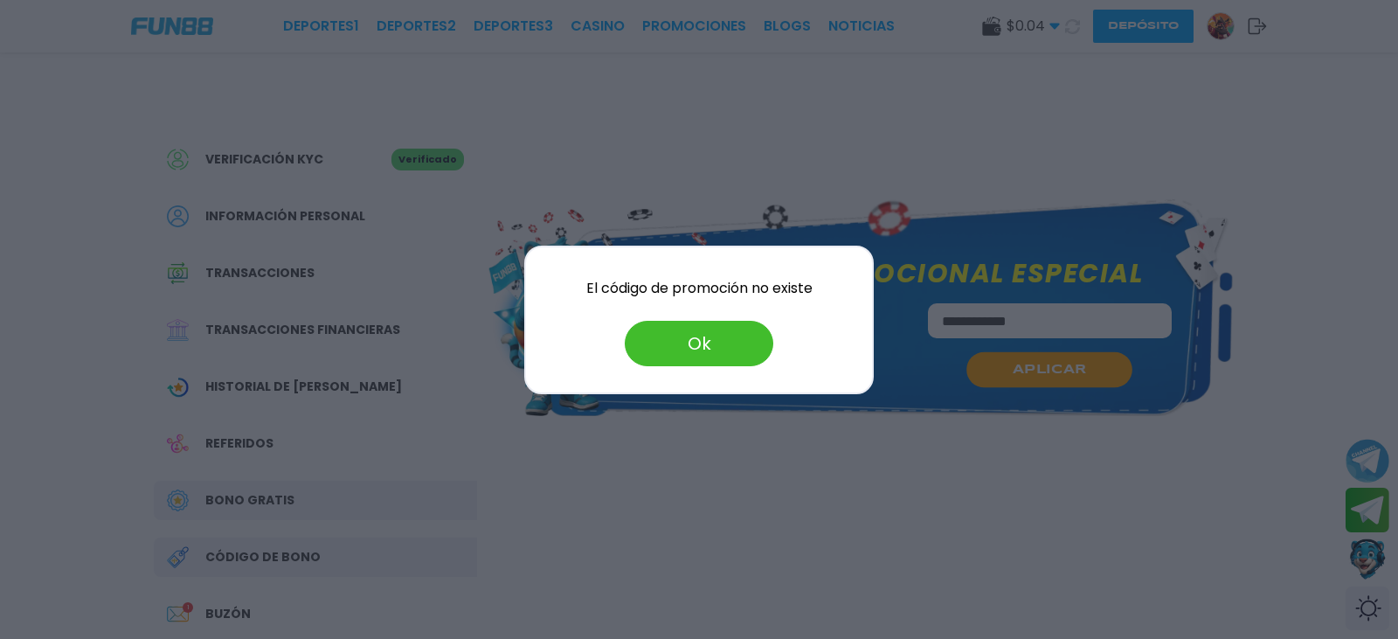
click at [677, 334] on button "Ok" at bounding box center [699, 343] width 149 height 45
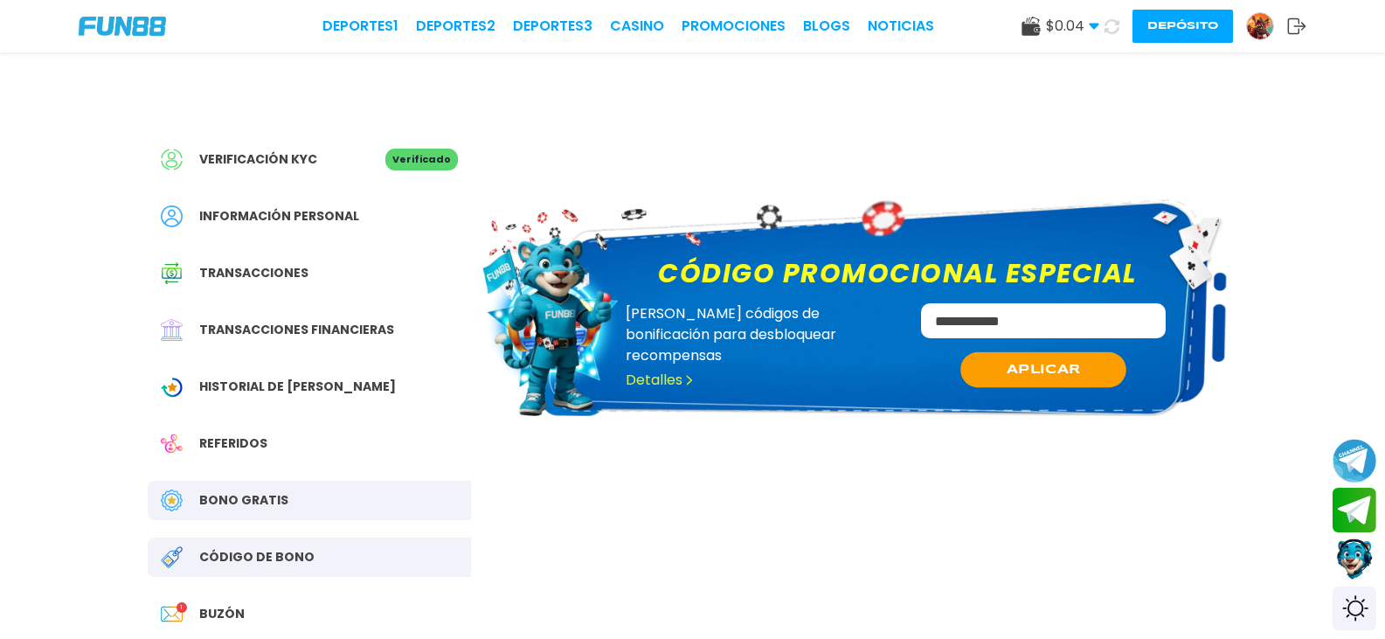
drag, startPoint x: 1059, startPoint y: 321, endPoint x: 0, endPoint y: 297, distance: 1059.1
click at [265, 322] on div "**********" at bounding box center [693, 401] width 1132 height 699
paste input "**********"
type input "**********"
click at [1091, 367] on button "APLICAR" at bounding box center [1043, 370] width 166 height 36
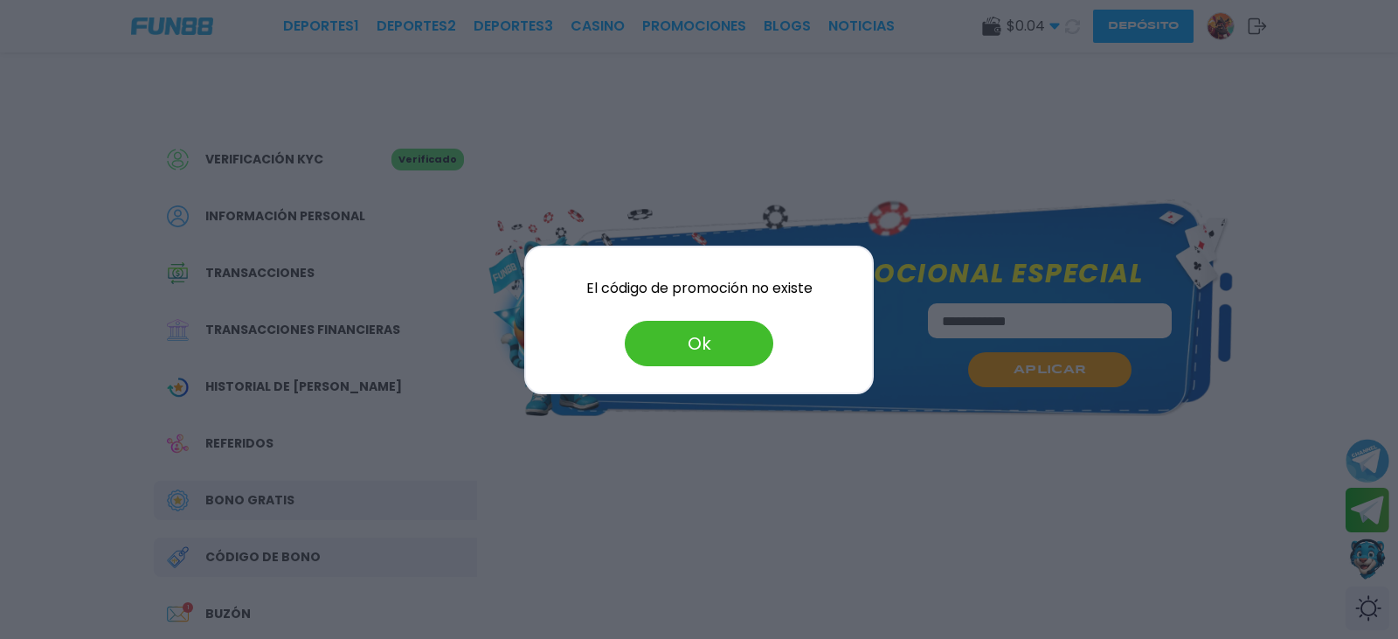
click at [681, 345] on button "Ok" at bounding box center [699, 343] width 149 height 45
